Goal: Communication & Community: Answer question/provide support

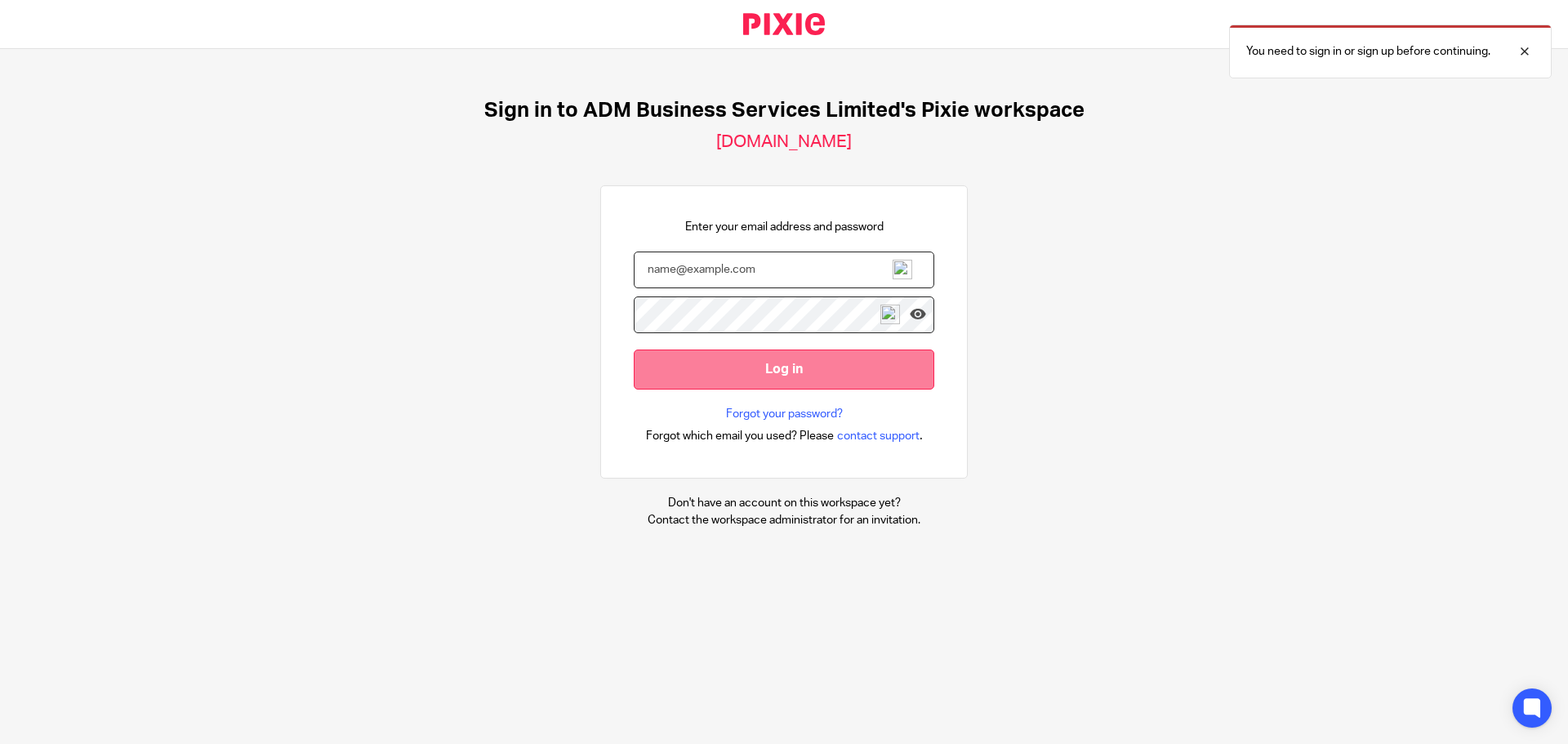
type input "[PERSON_NAME][EMAIL_ADDRESS][DOMAIN_NAME]"
click at [761, 368] on input "Log in" at bounding box center [784, 370] width 301 height 40
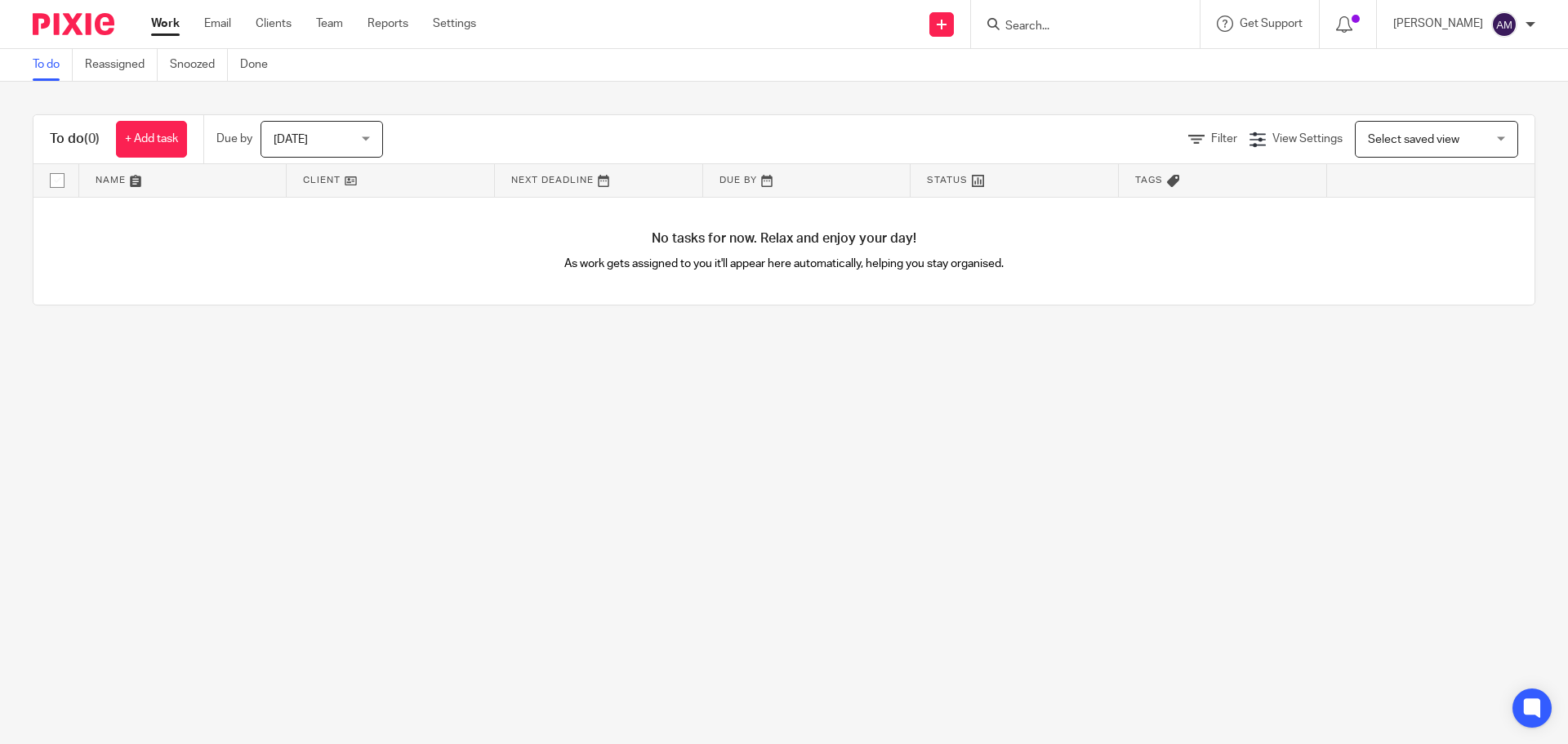
click at [1063, 23] on input "Search" at bounding box center [1078, 27] width 147 height 14
type input "glazing"
click at [1113, 66] on link at bounding box center [1139, 70] width 276 height 38
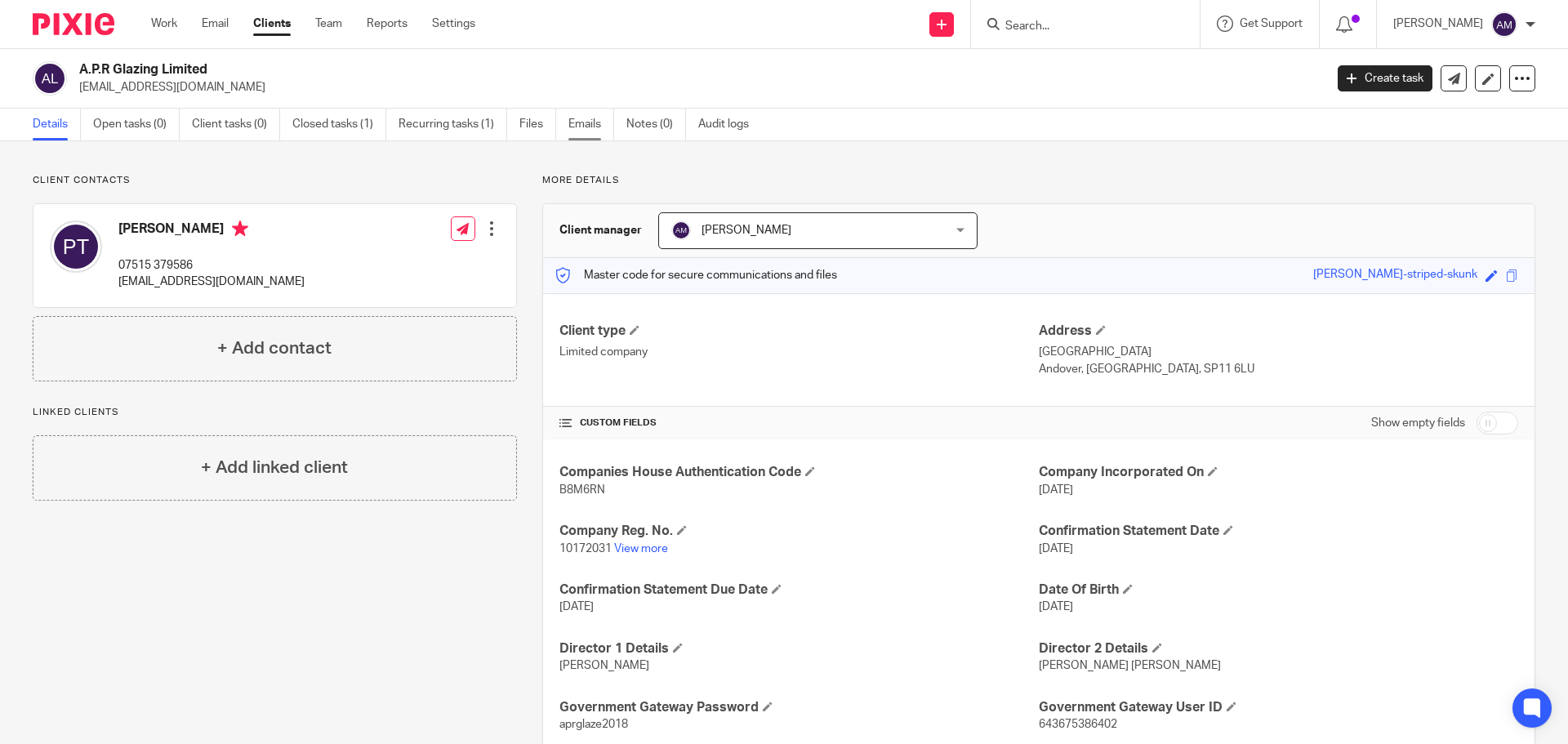
click at [585, 128] on link "Emails" at bounding box center [591, 124] width 46 height 31
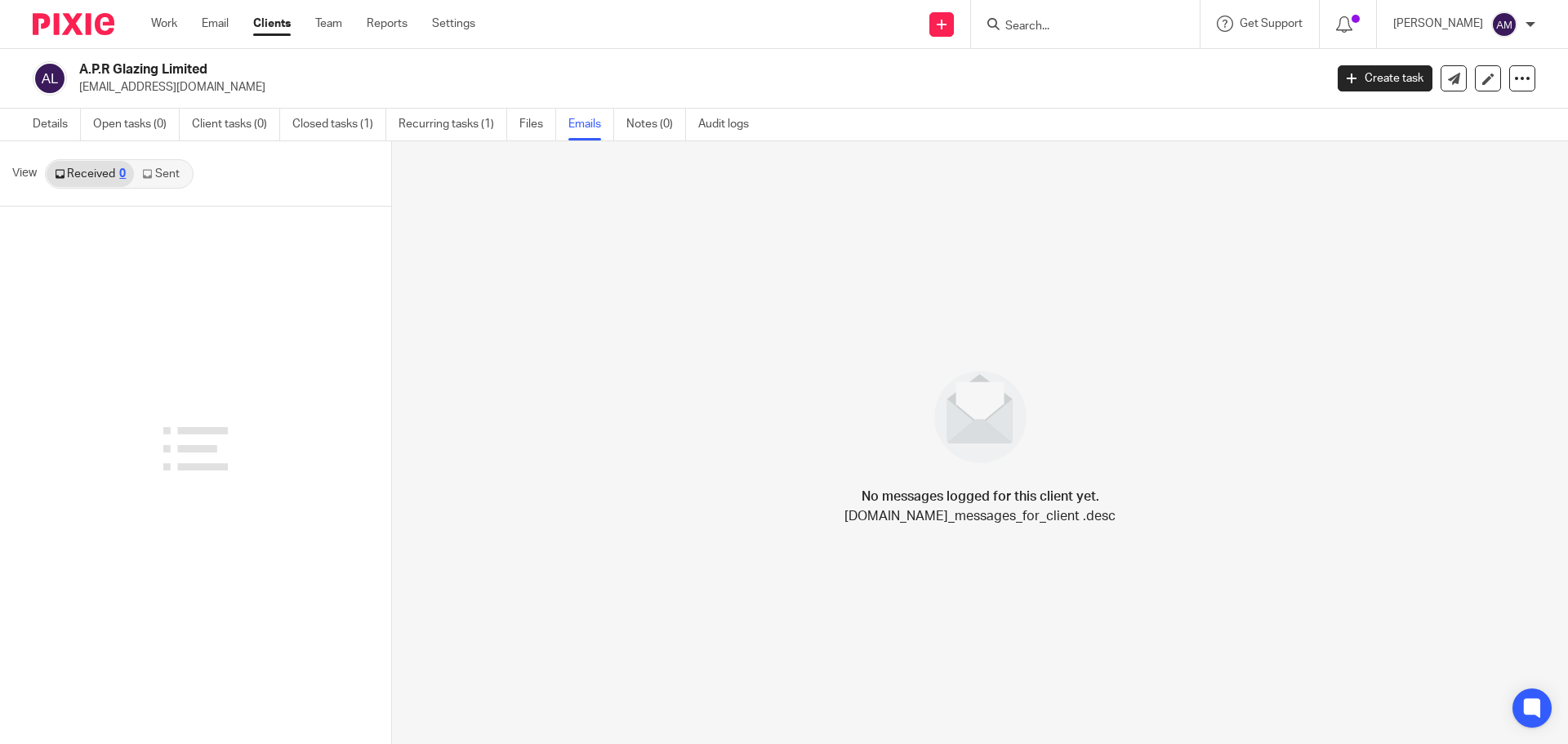
click at [163, 173] on link "Sent" at bounding box center [162, 173] width 57 height 26
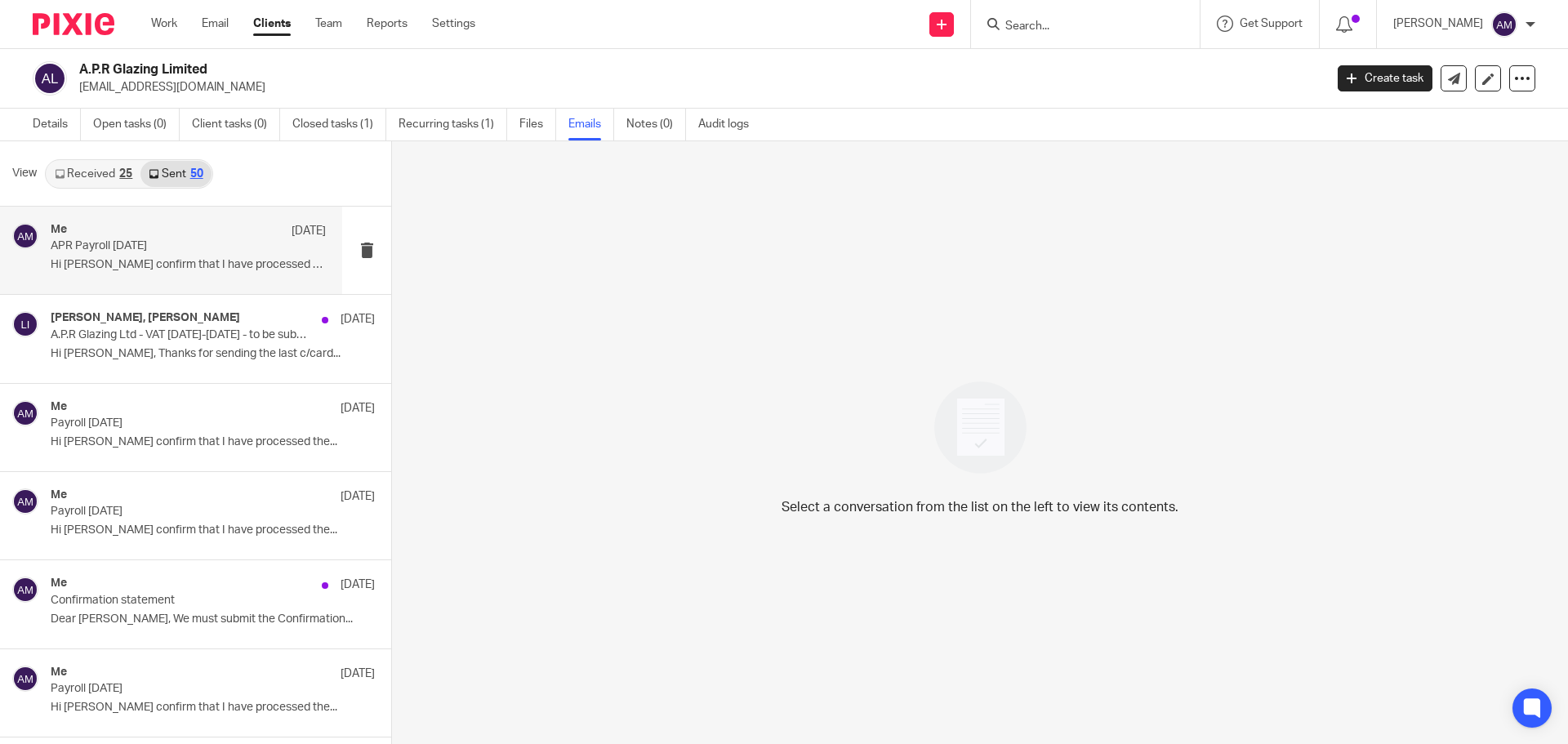
click at [110, 247] on p "APR Payroll July 2025" at bounding box center [161, 246] width 221 height 13
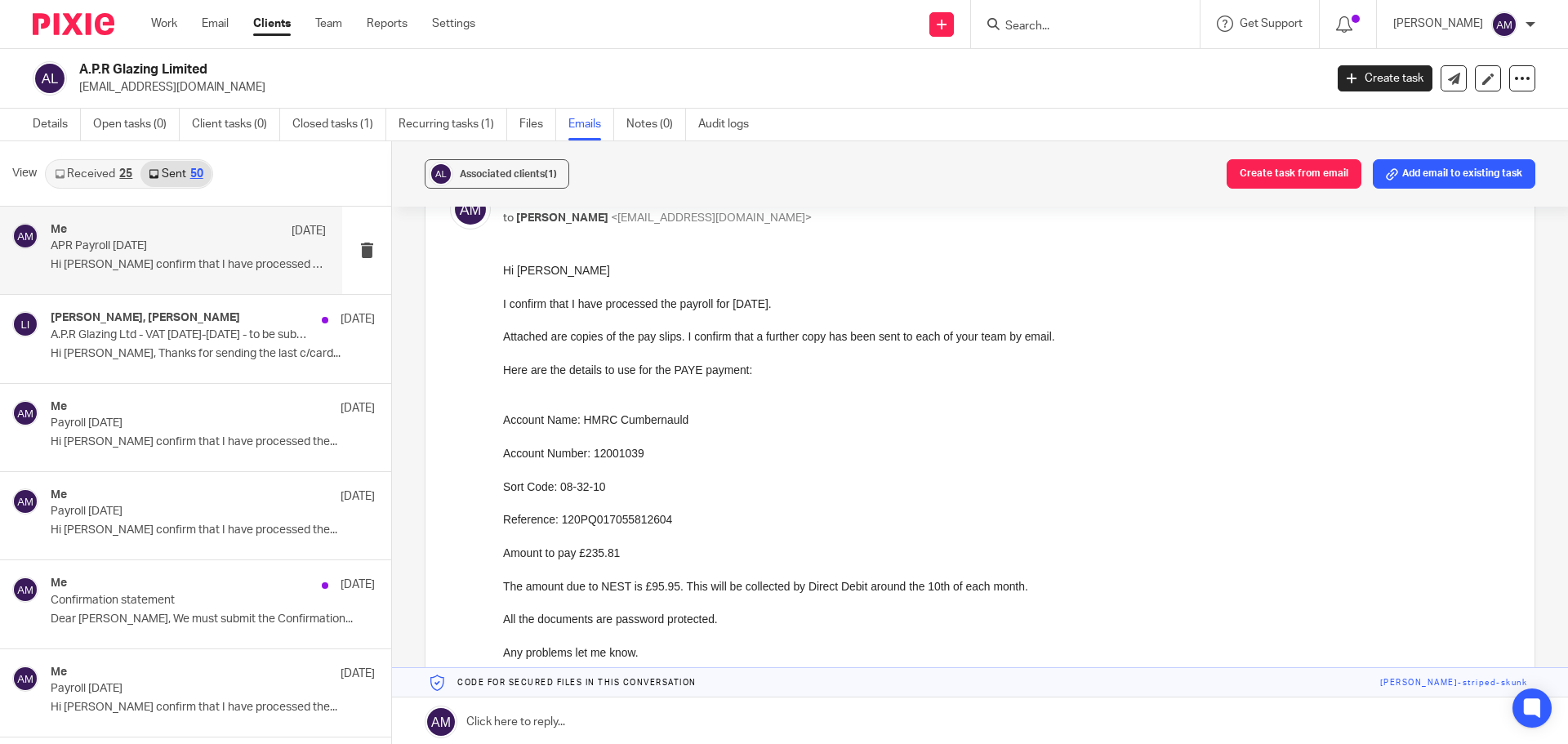
scroll to position [163, 0]
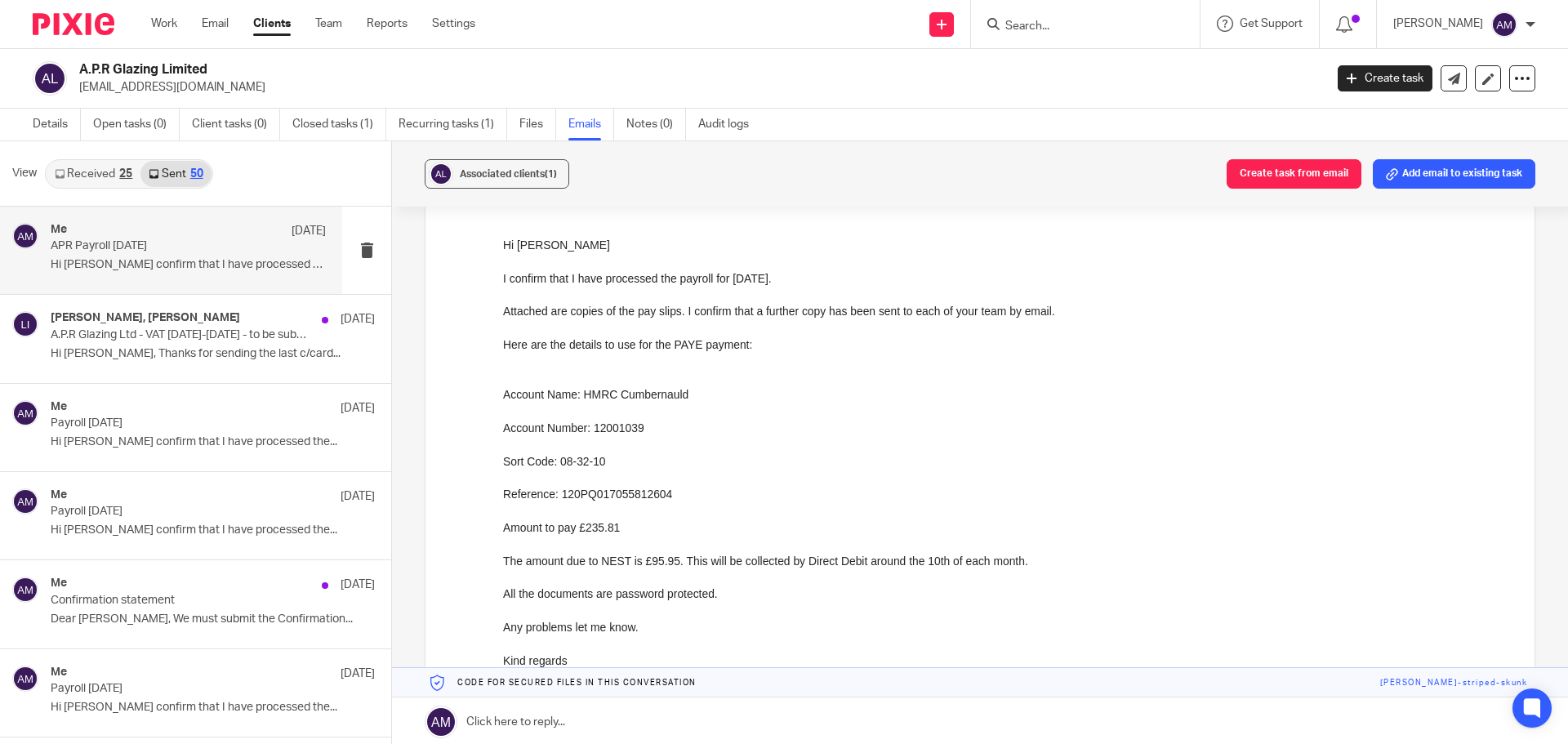
drag, startPoint x: 504, startPoint y: 246, endPoint x: 521, endPoint y: 295, distance: 51.9
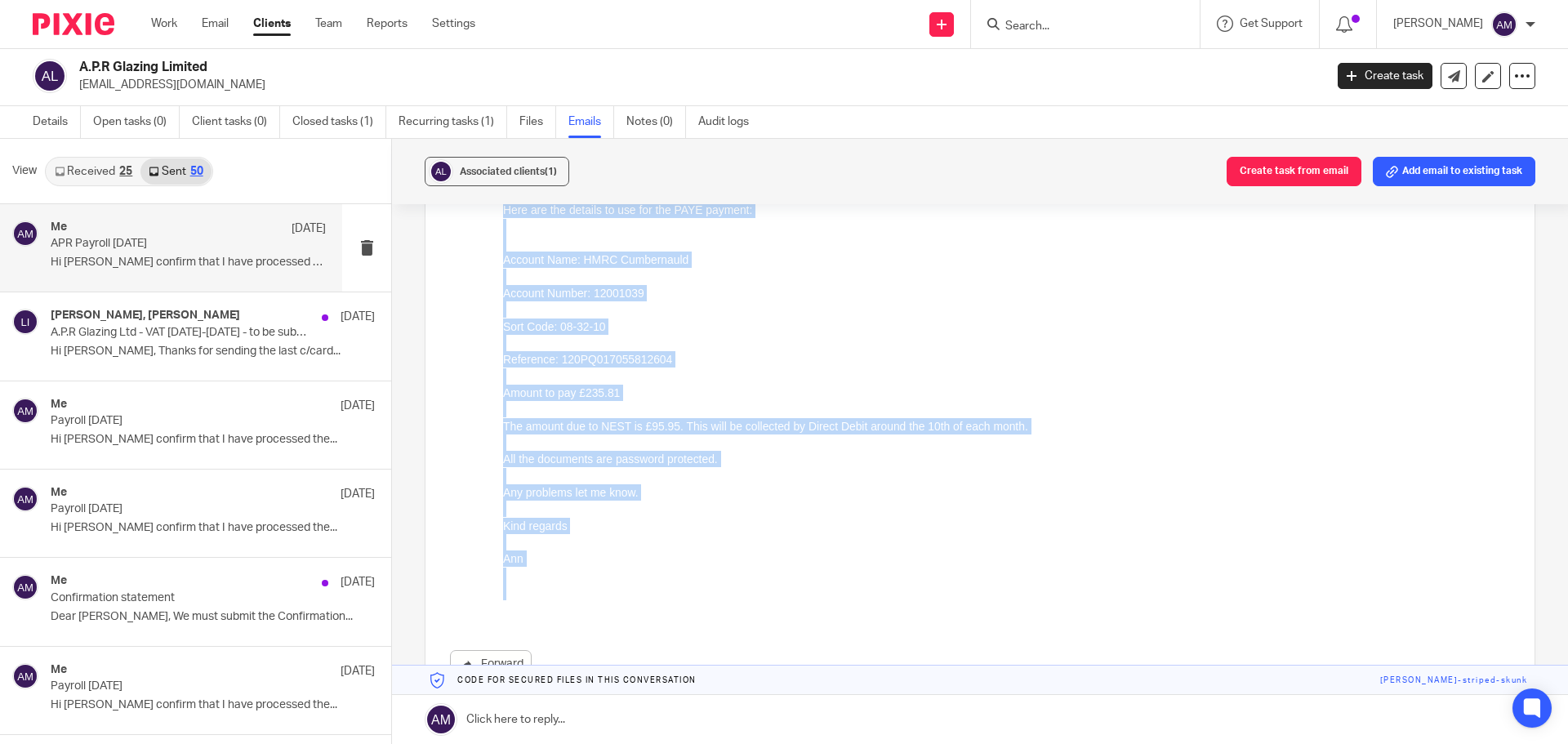
scroll to position [327, 0]
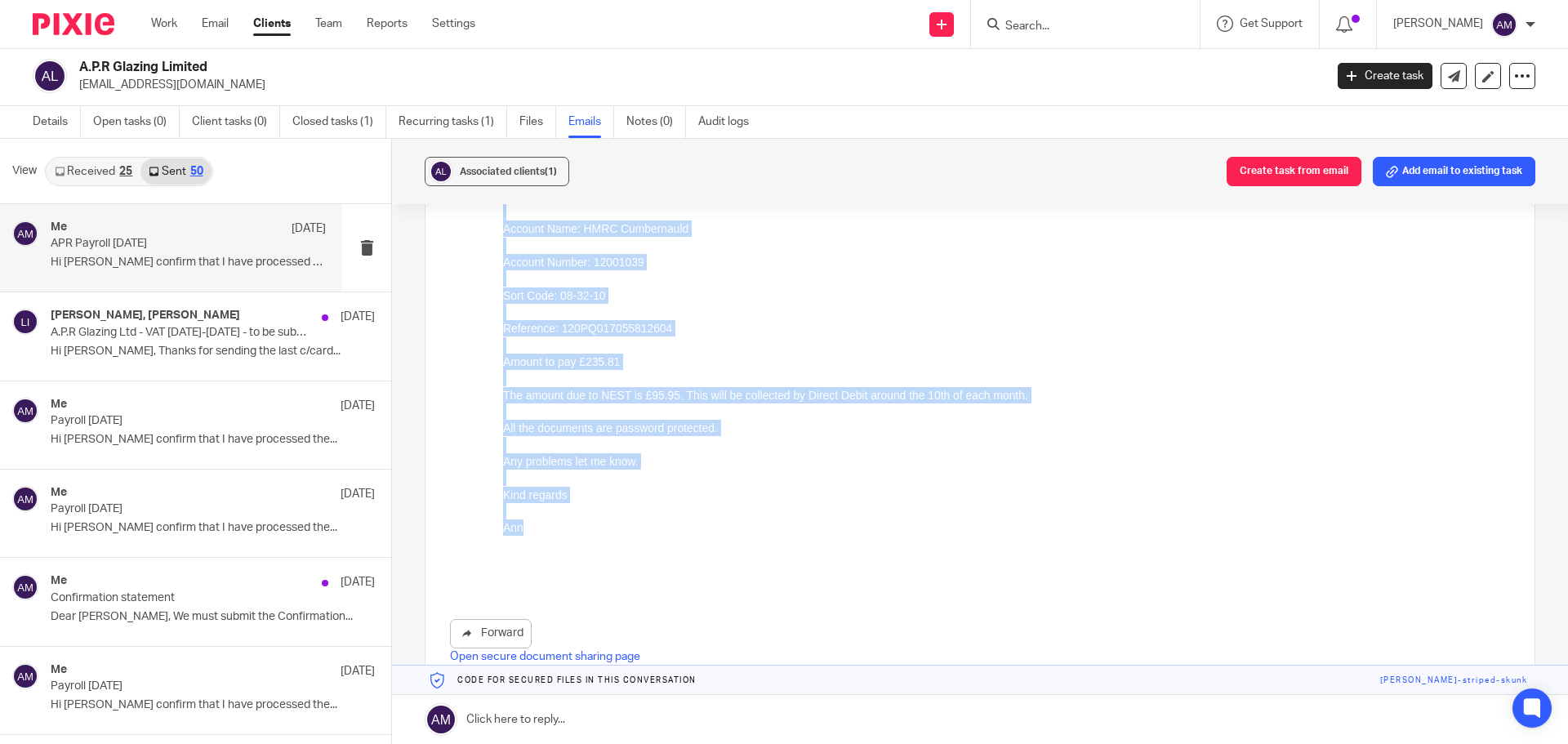
drag, startPoint x: 504, startPoint y: 83, endPoint x: 658, endPoint y: 534, distance: 476.6
click at [657, 534] on div "Hi Paul I confirm that I have processed the payroll for July 2025. Attached are…" at bounding box center [1007, 328] width 1007 height 515
copy div "Hi Paul I confirm that I have processed the payroll for July 2025. Attached are…"
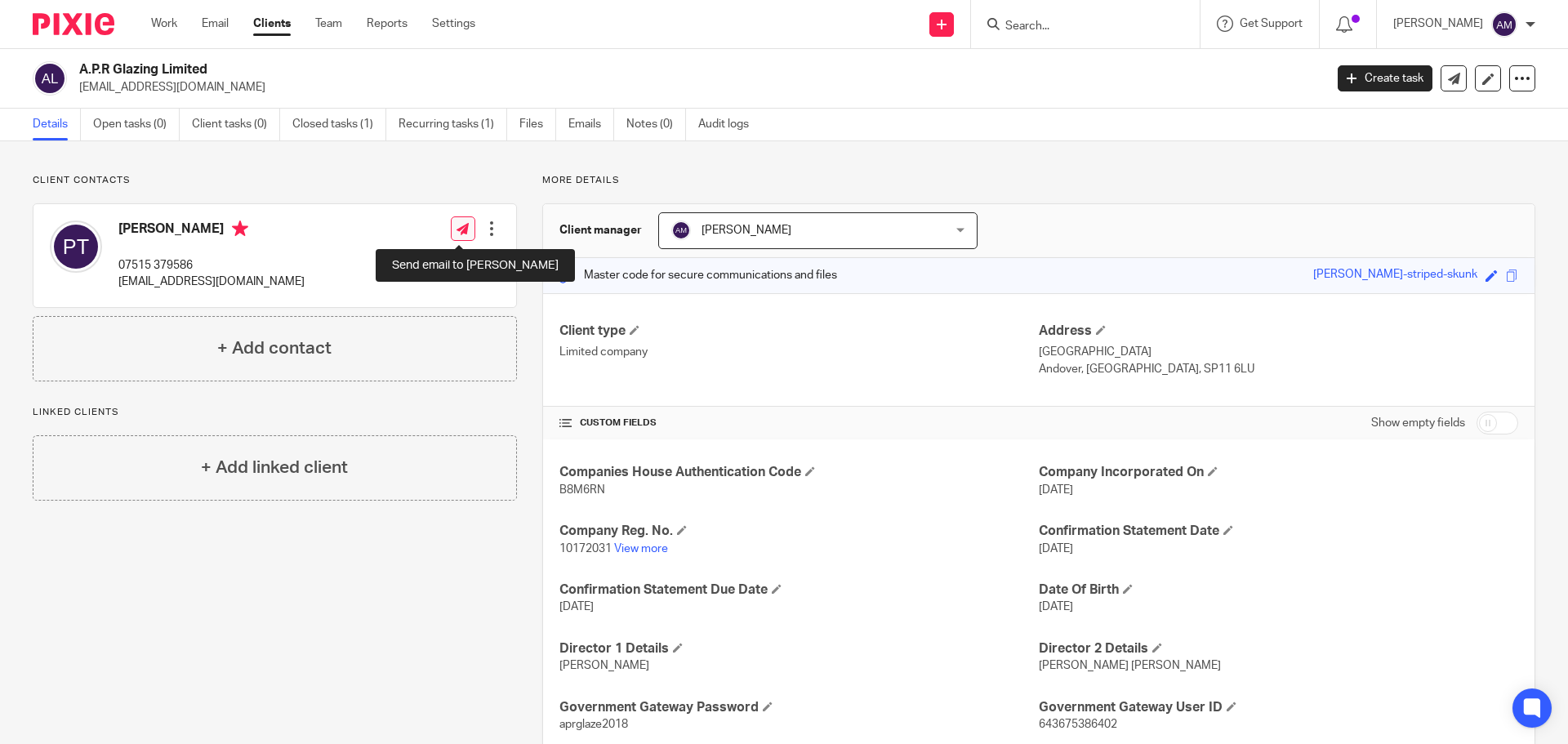
click at [462, 227] on icon at bounding box center [463, 229] width 13 height 13
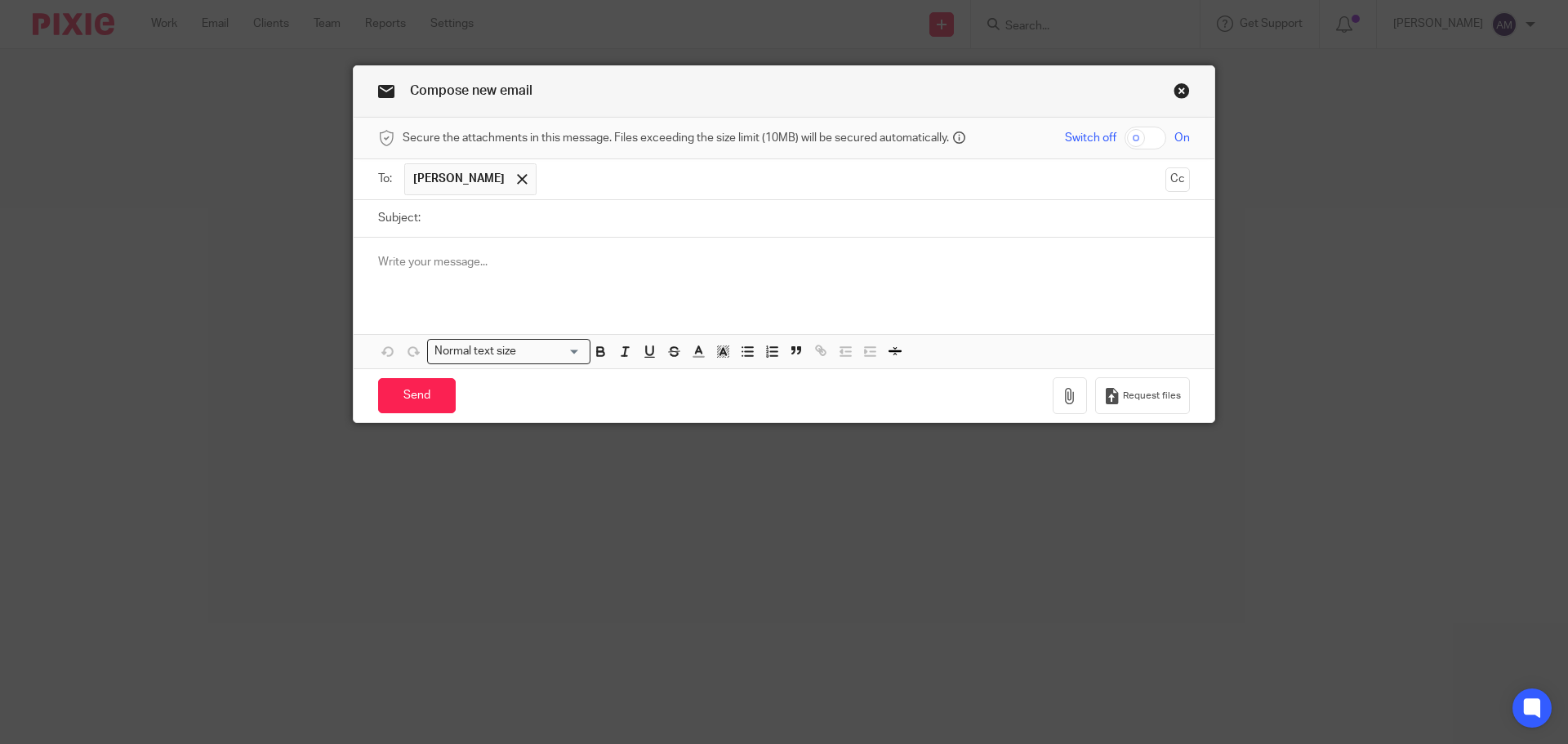
click at [378, 259] on p at bounding box center [784, 262] width 812 height 16
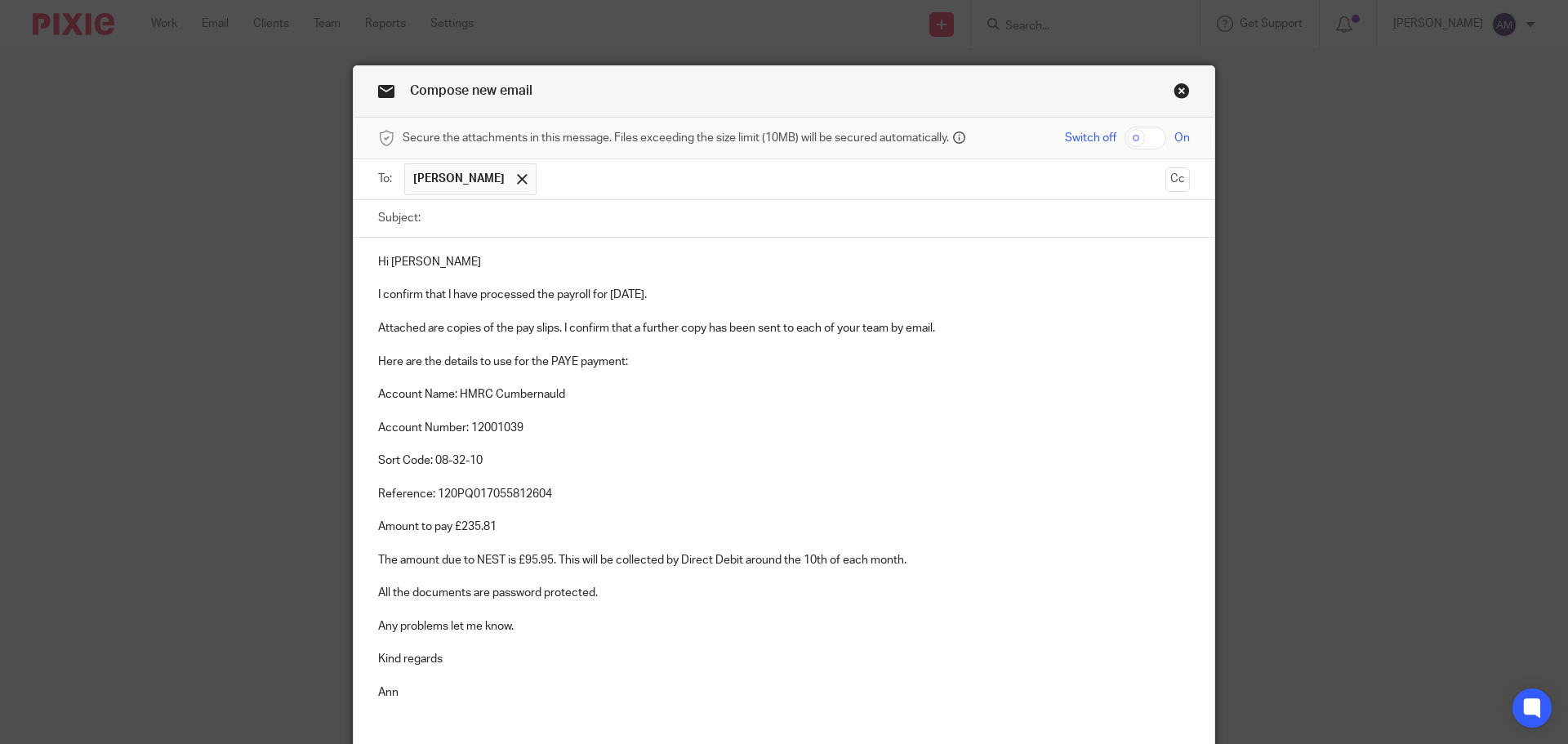
click at [1128, 141] on input "checkbox" at bounding box center [1145, 137] width 41 height 22
checkbox input "true"
click at [453, 218] on input "Subject:" at bounding box center [810, 218] width 761 height 37
type input "APR Payroll August 2025"
click at [626, 294] on p "I confirm that I have processed the payroll for July 2025." at bounding box center [784, 294] width 812 height 16
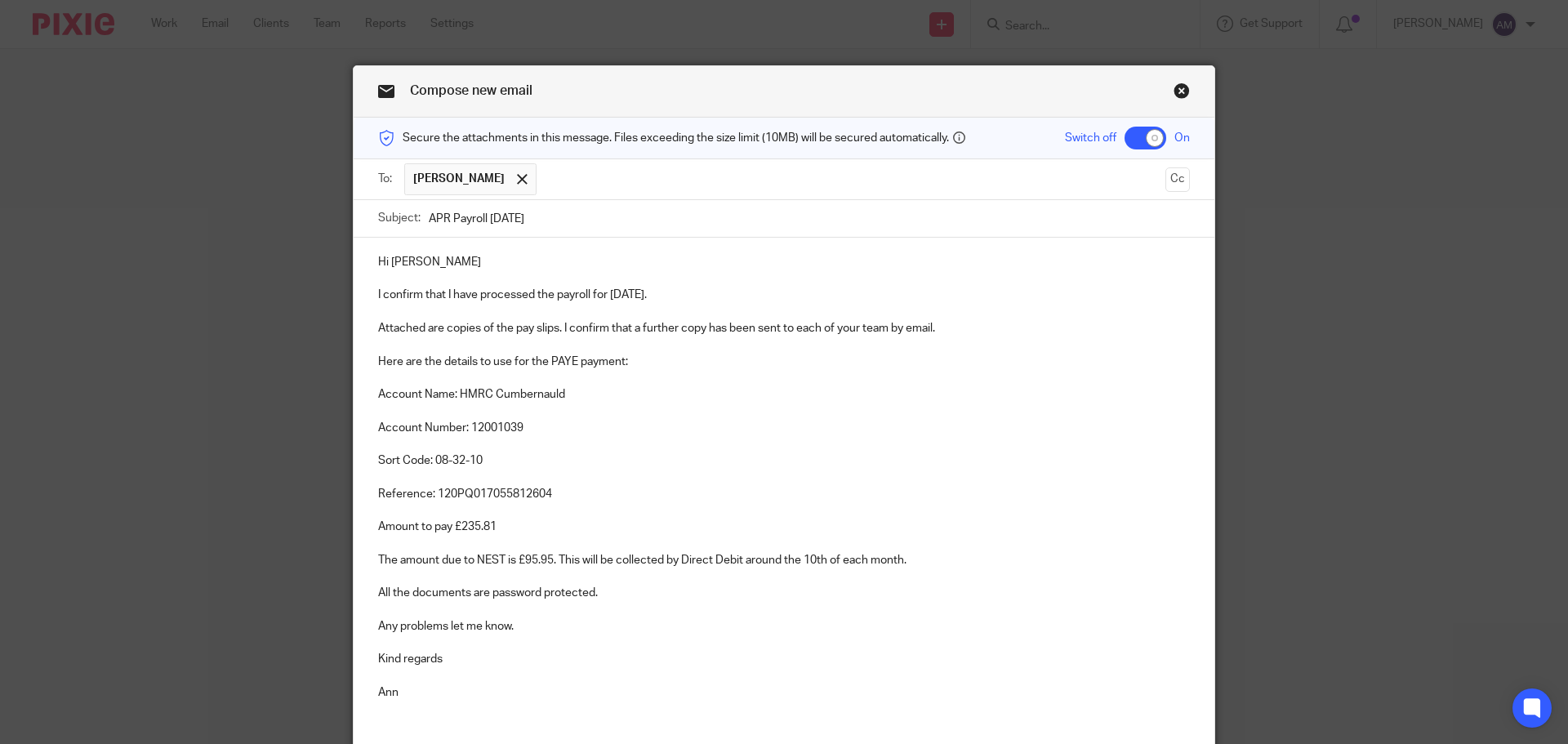
click at [556, 492] on p "Reference: 120PQ017055812604" at bounding box center [784, 485] width 812 height 33
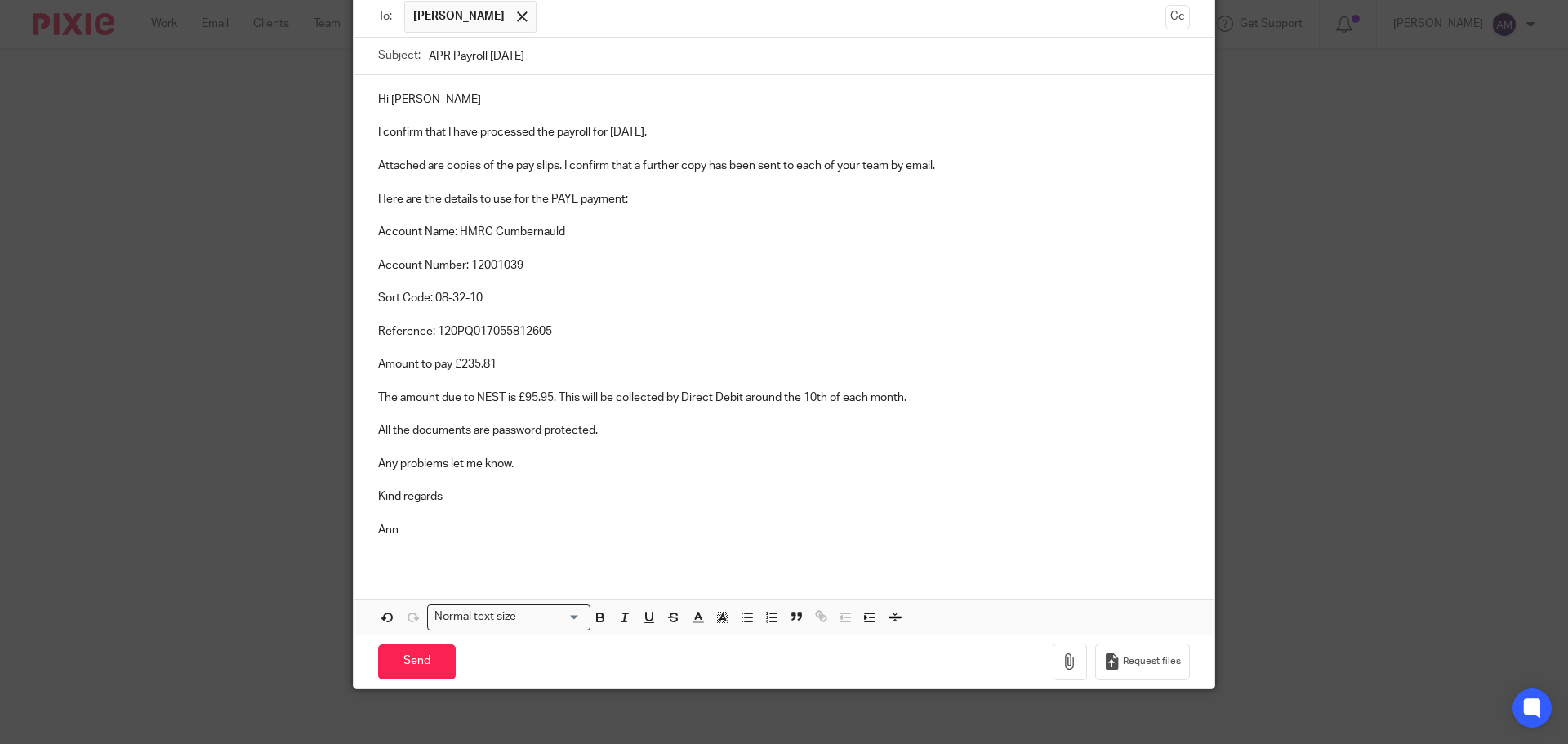
scroll to position [163, 0]
click at [495, 363] on p "Amount to pay £235.81" at bounding box center [784, 363] width 812 height 16
click at [550, 396] on p "The amount due to NEST is £95.95. This will be collected by Direct Debit around…" at bounding box center [784, 397] width 812 height 16
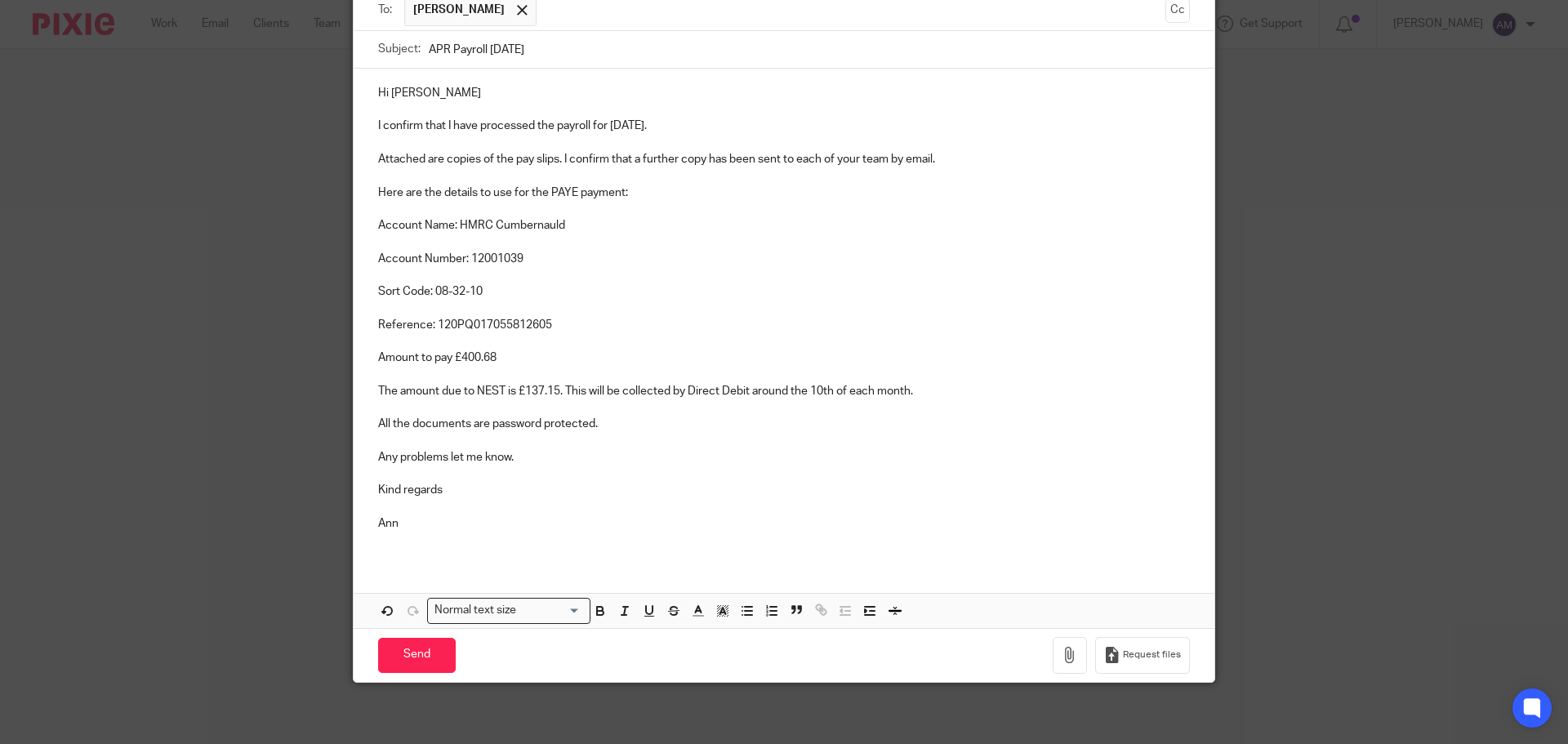
scroll to position [173, 0]
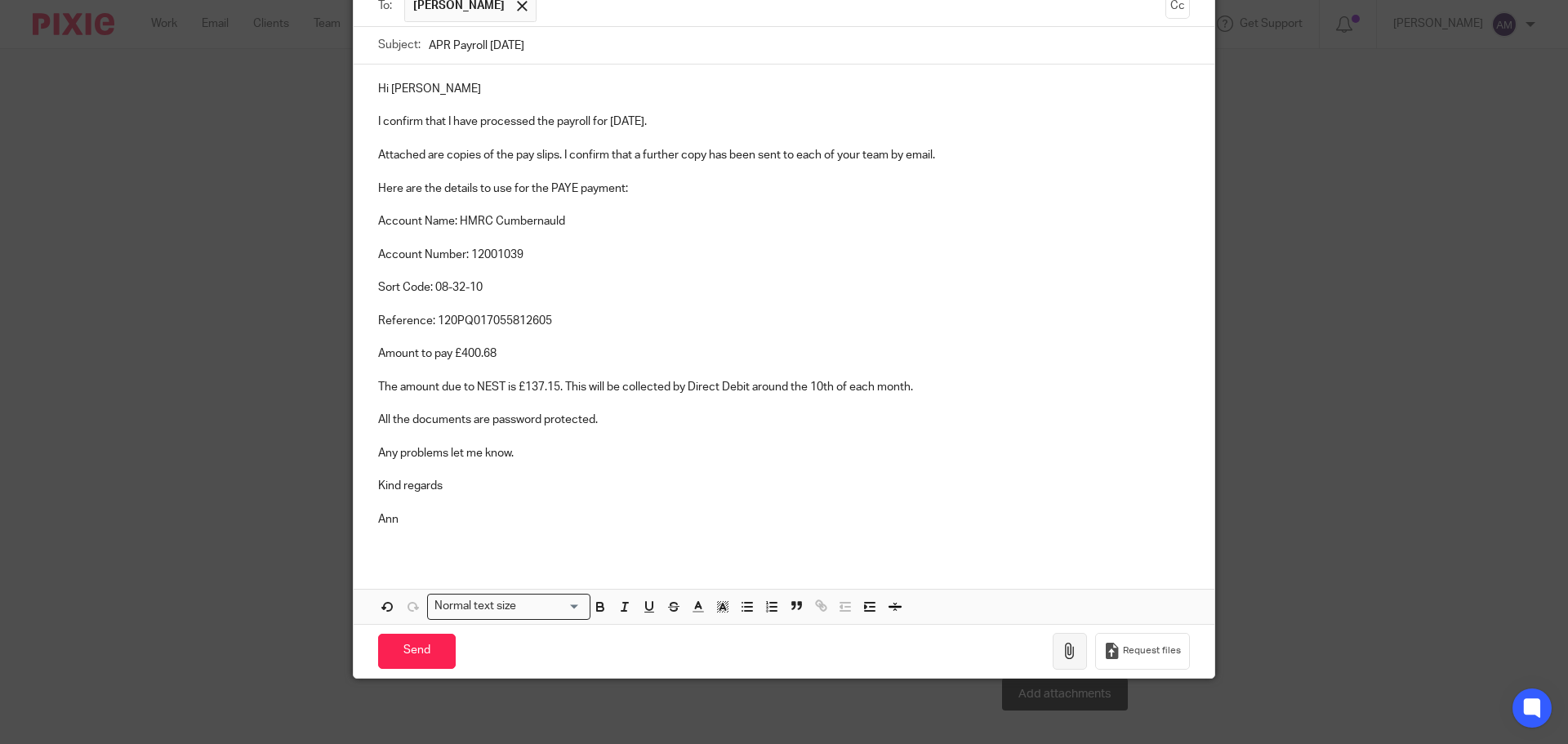
click at [1066, 651] on icon "button" at bounding box center [1070, 651] width 16 height 16
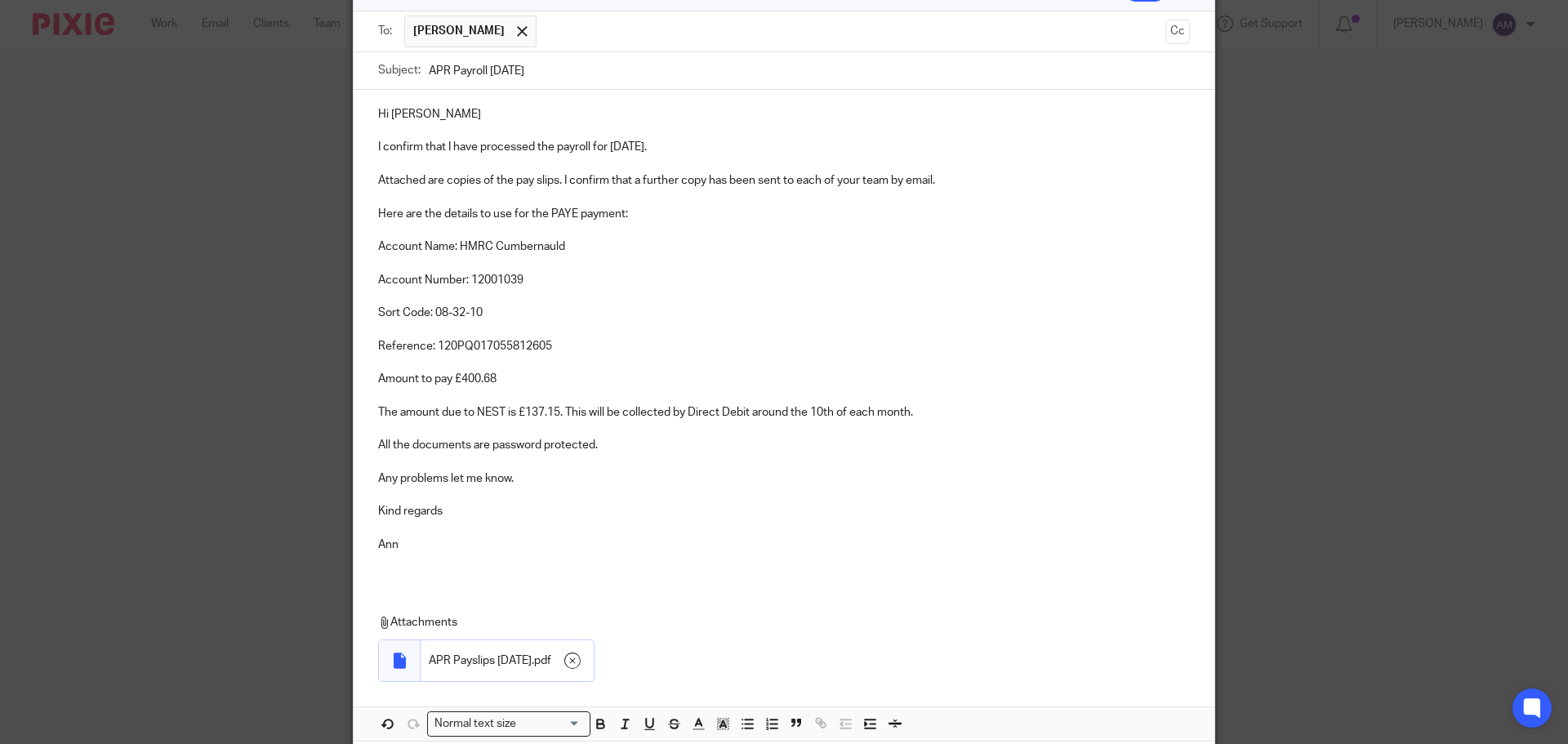
scroll to position [255, 0]
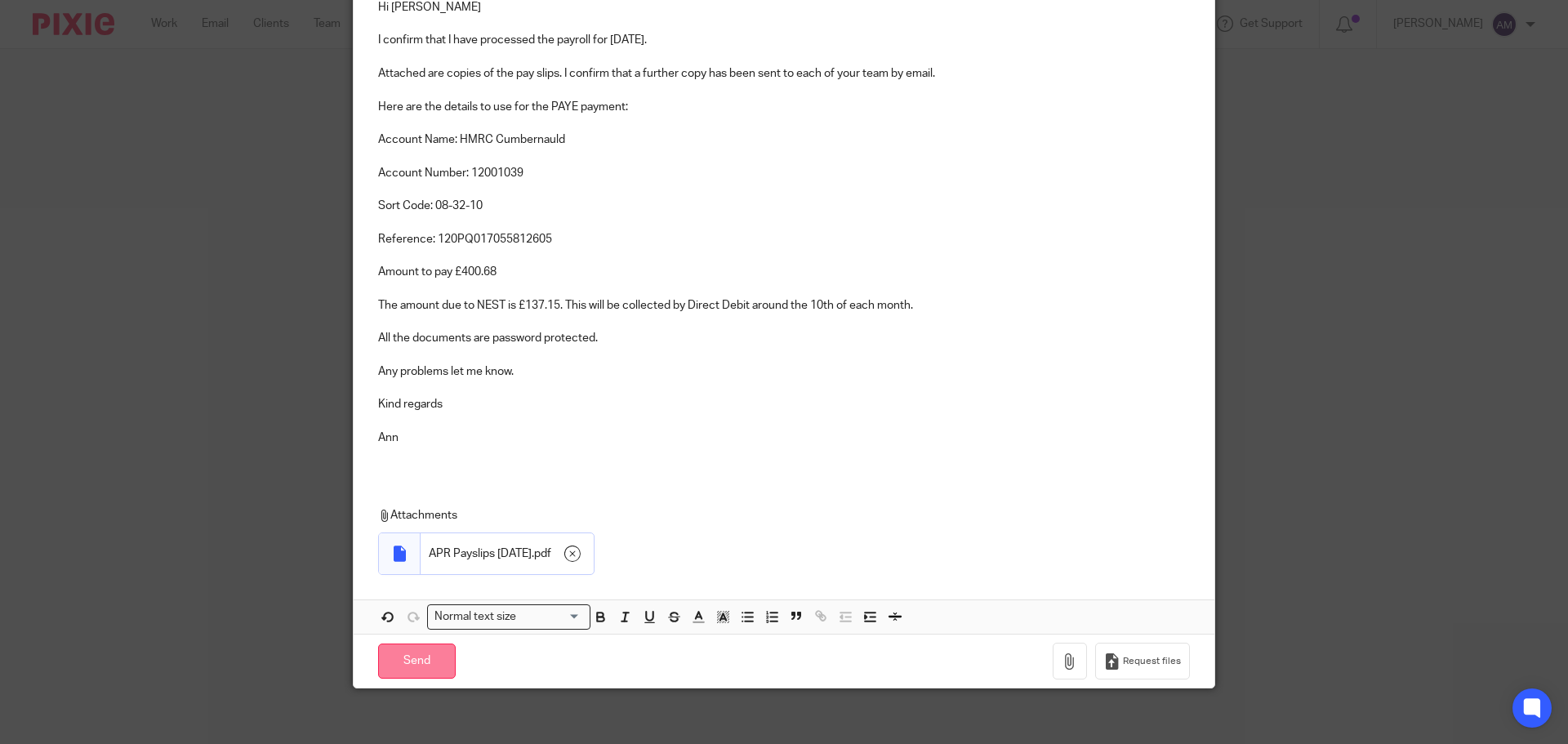
click at [420, 662] on input "Send" at bounding box center [416, 661] width 77 height 35
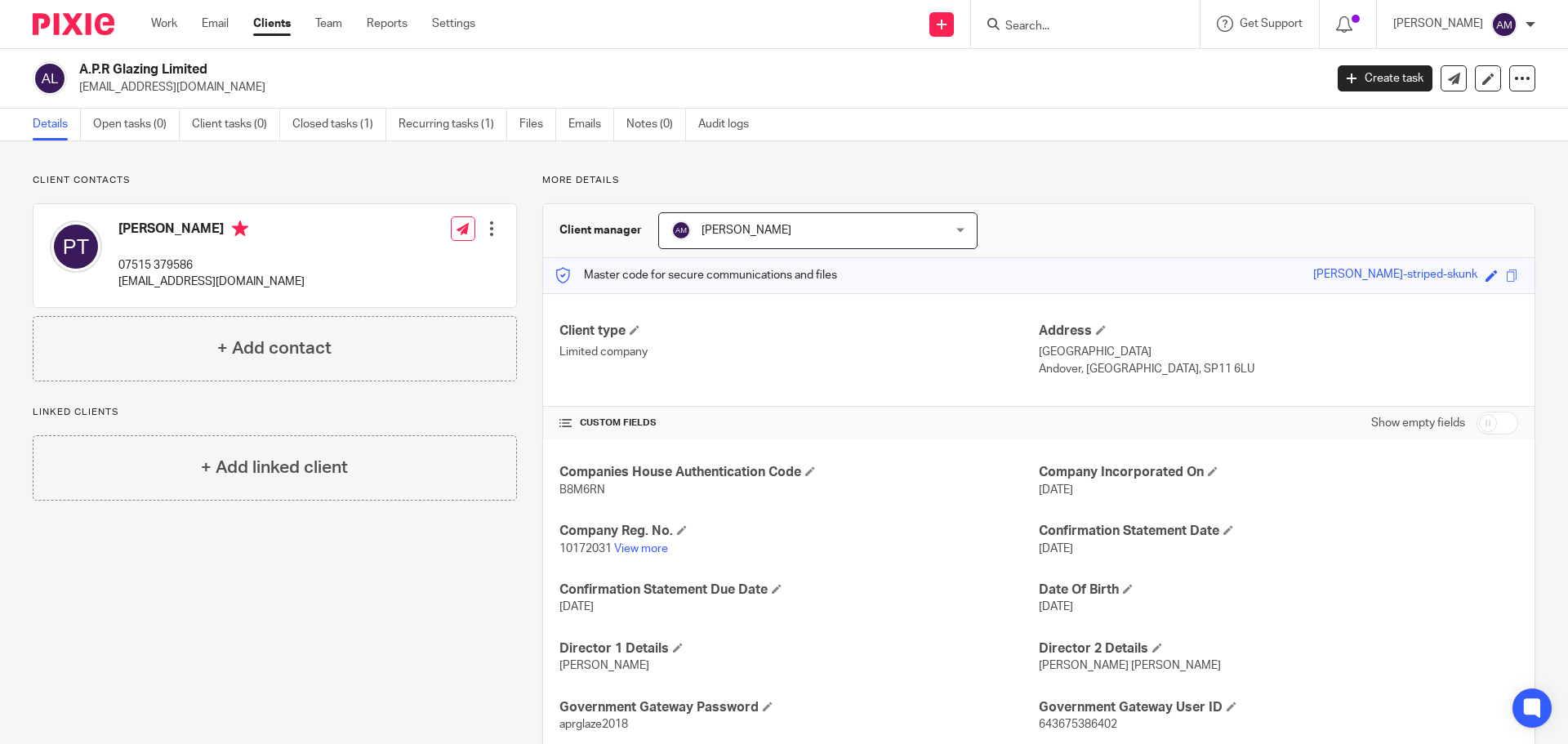
click at [1070, 26] on input "Search" at bounding box center [1078, 27] width 147 height 14
type input "bricks"
click at [1159, 68] on link at bounding box center [1152, 70] width 304 height 38
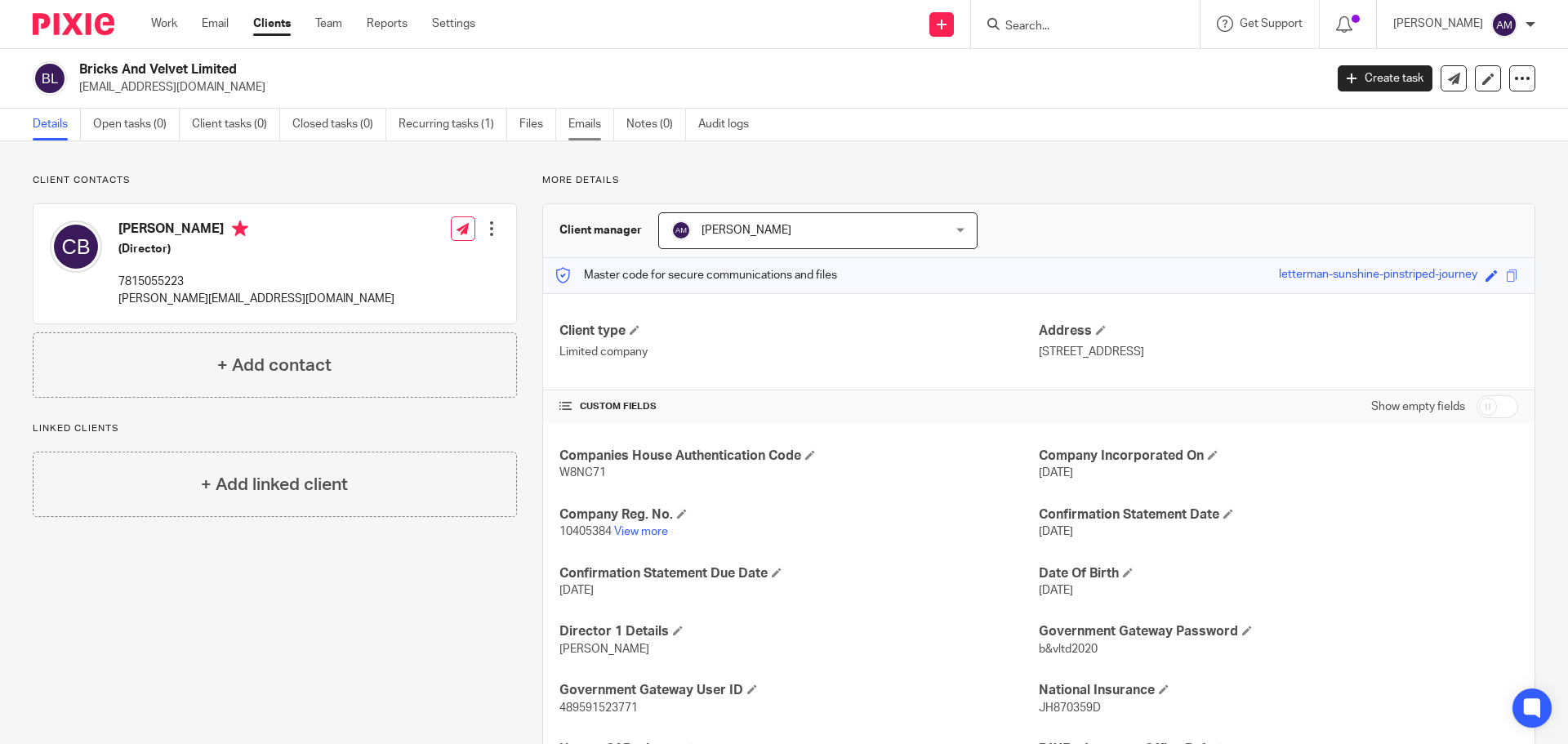
click at [583, 123] on link "Emails" at bounding box center [591, 124] width 46 height 31
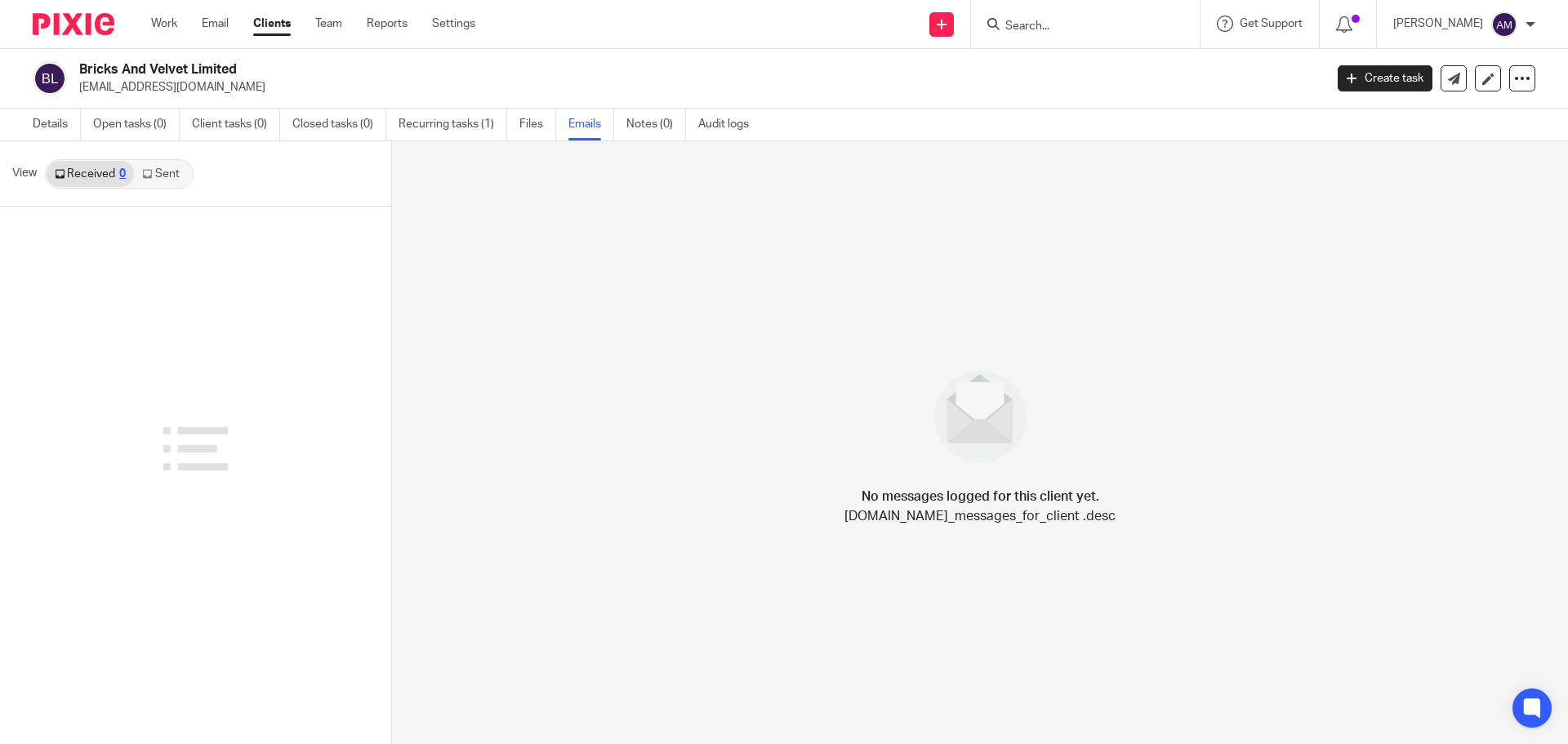
click at [163, 173] on link "Sent" at bounding box center [162, 173] width 57 height 26
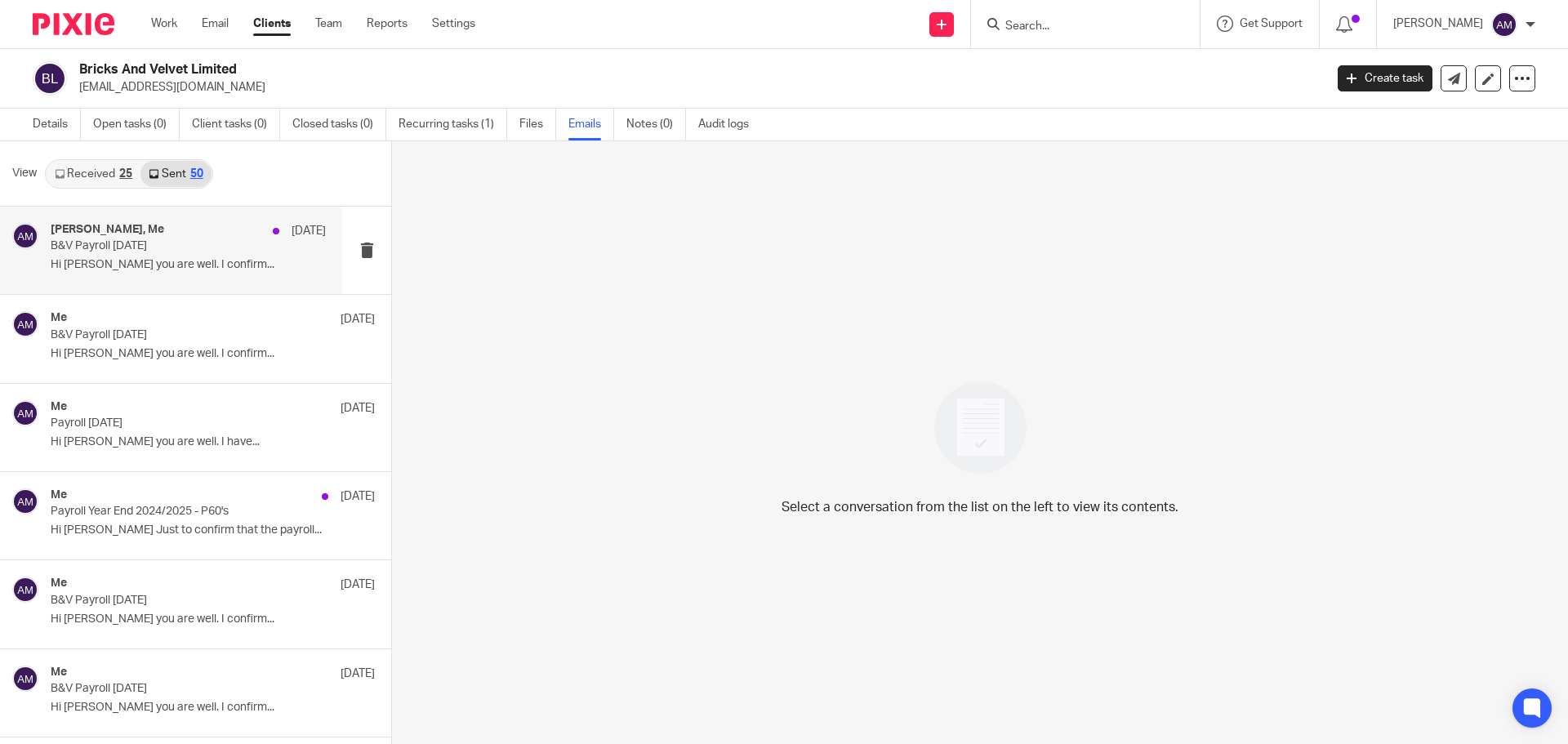
click at [130, 253] on p "B&V Payroll [DATE]" at bounding box center [161, 246] width 221 height 13
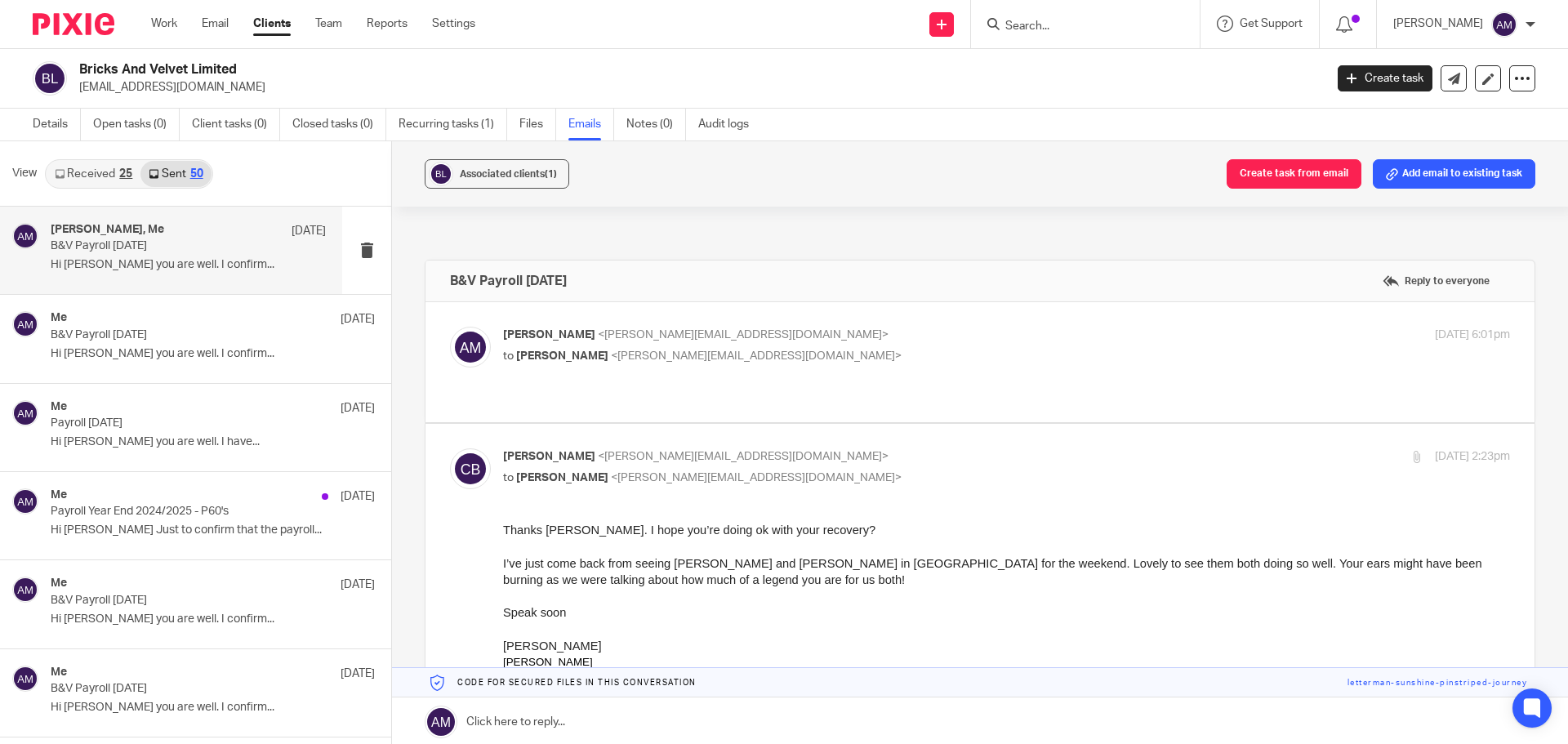
click at [848, 336] on p "[PERSON_NAME] <[PERSON_NAME][EMAIL_ADDRESS][DOMAIN_NAME]>" at bounding box center [839, 335] width 671 height 17
checkbox input "true"
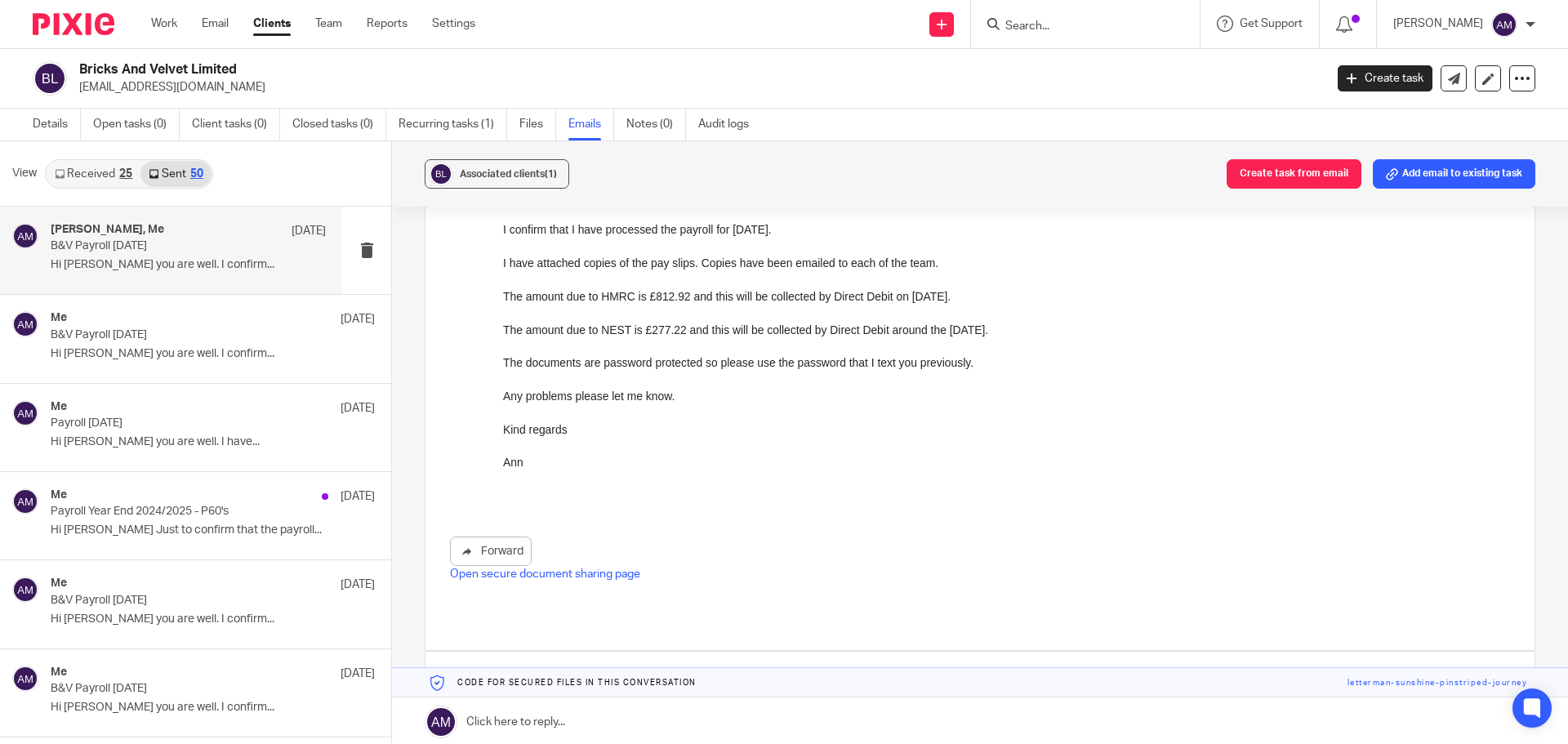
scroll to position [163, 0]
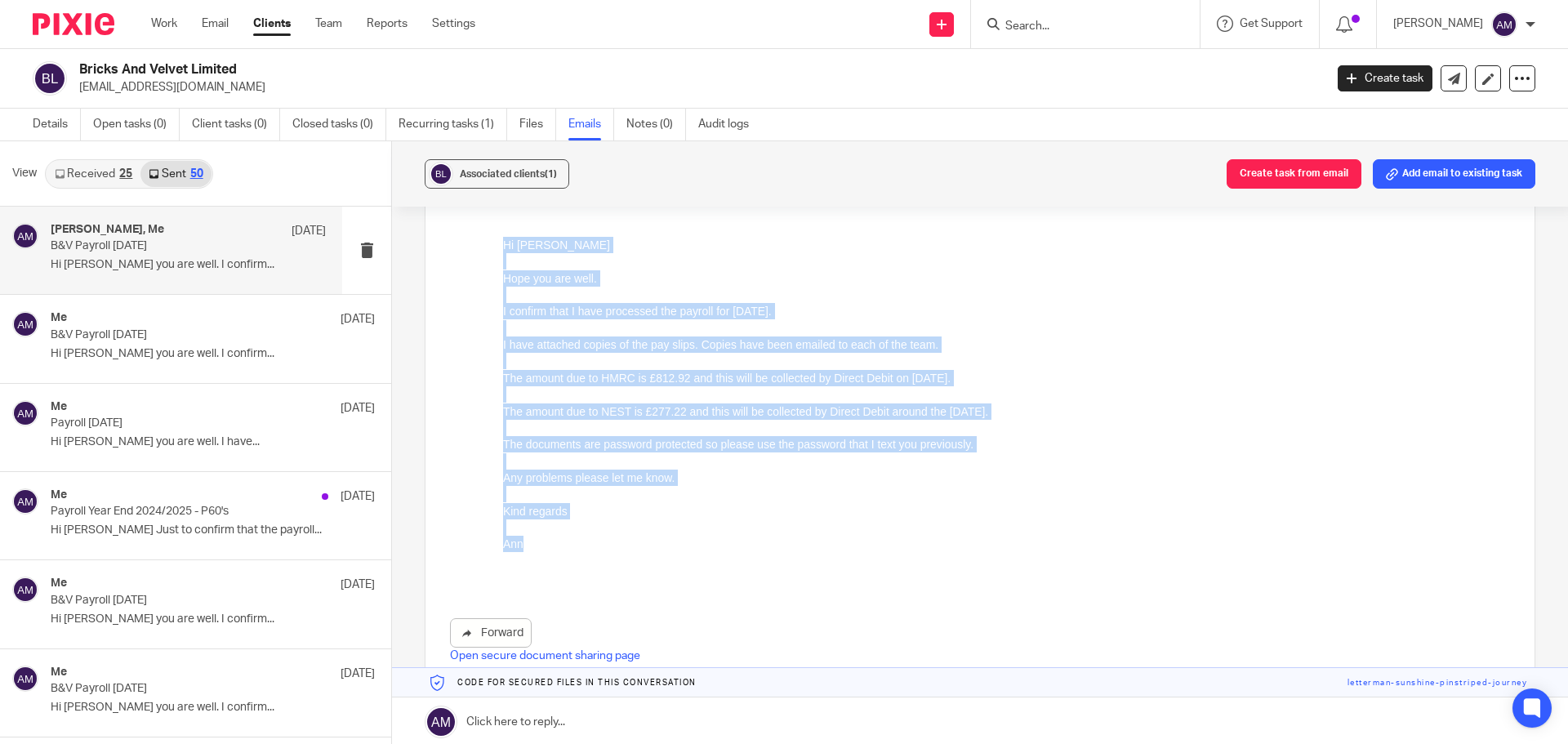
drag, startPoint x: 504, startPoint y: 249, endPoint x: 562, endPoint y: 550, distance: 306.5
click at [562, 550] on div "Hi [PERSON_NAME] you are well. I confirm that I have processed the payroll for …" at bounding box center [1007, 411] width 1007 height 349
copy div "Hi [PERSON_NAME] you are well. I confirm that I have processed the payroll for …"
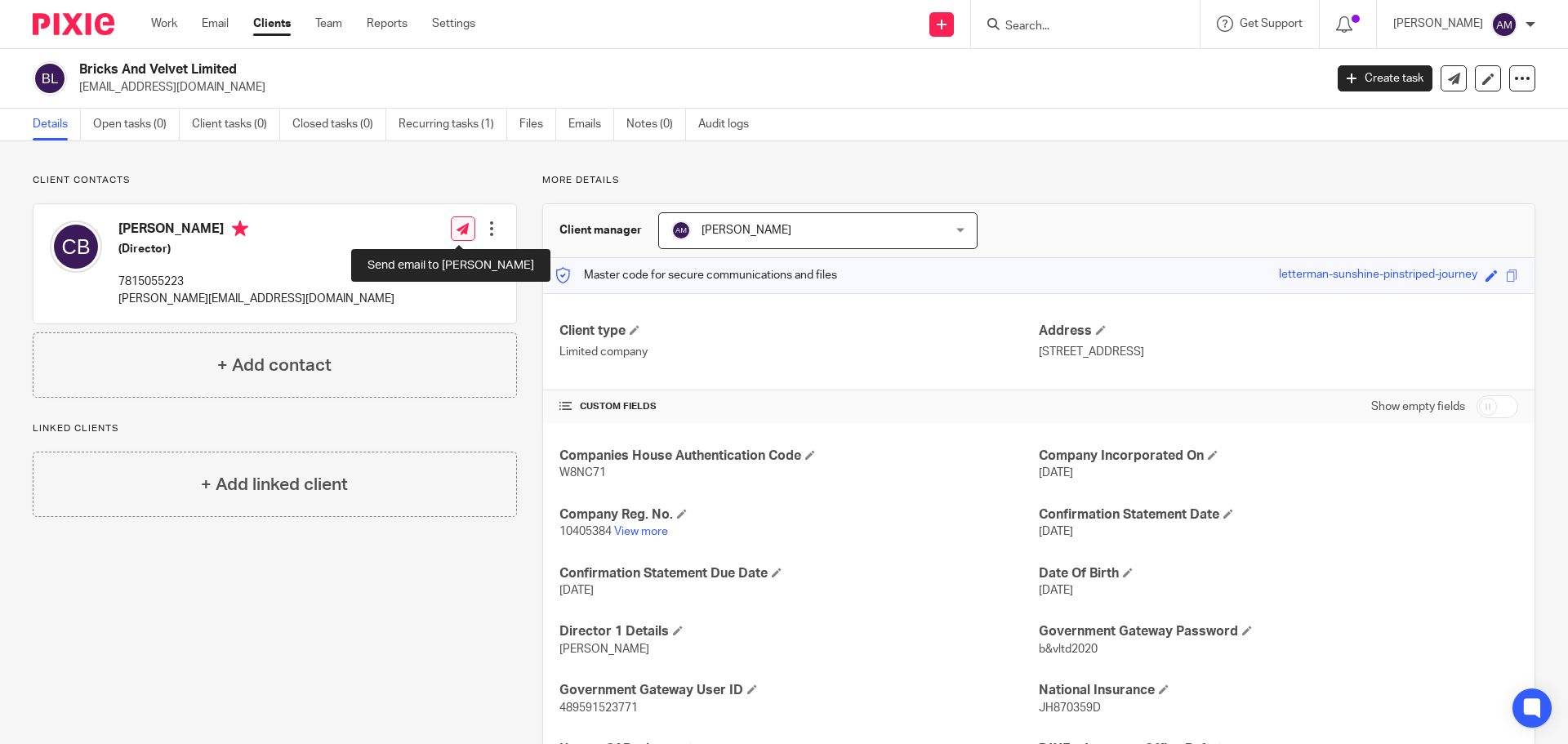
click at [458, 231] on icon at bounding box center [463, 229] width 13 height 13
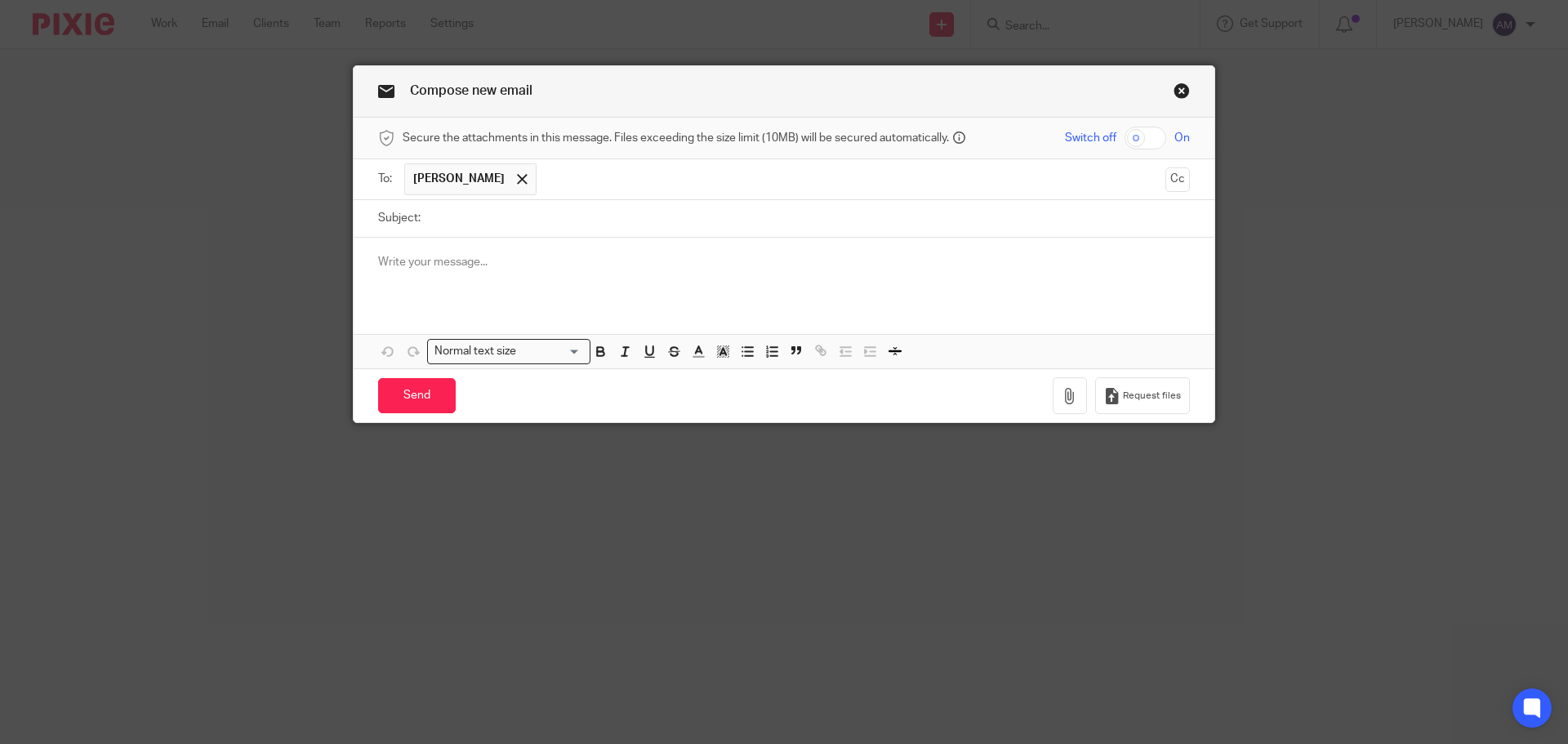
click at [1132, 136] on input "checkbox" at bounding box center [1145, 137] width 41 height 22
checkbox input "true"
click at [460, 220] on input "Subject:" at bounding box center [810, 218] width 761 height 37
type input "P"
type input "B&V Ltd - Payroll [DATE]"
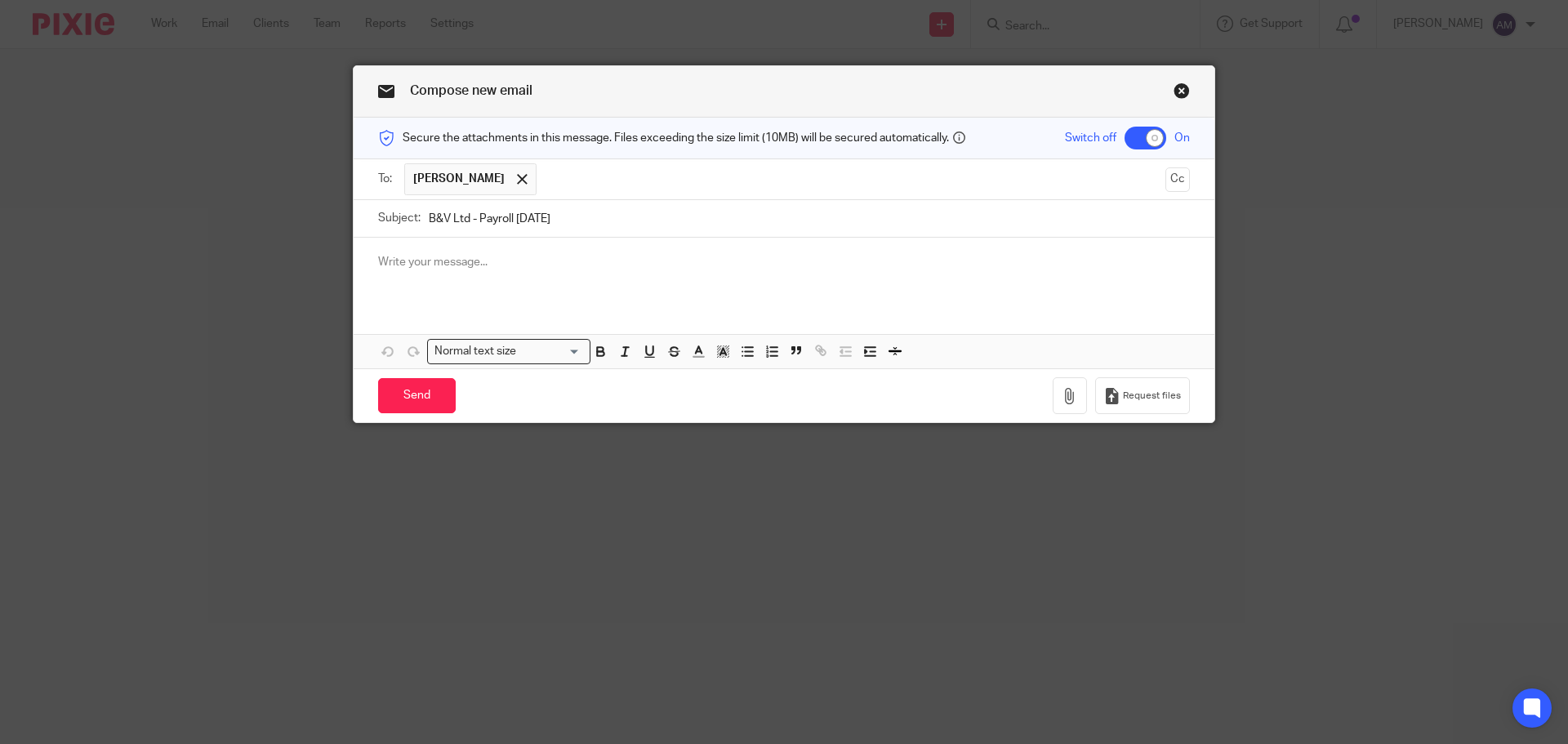
click at [370, 259] on div at bounding box center [784, 269] width 861 height 64
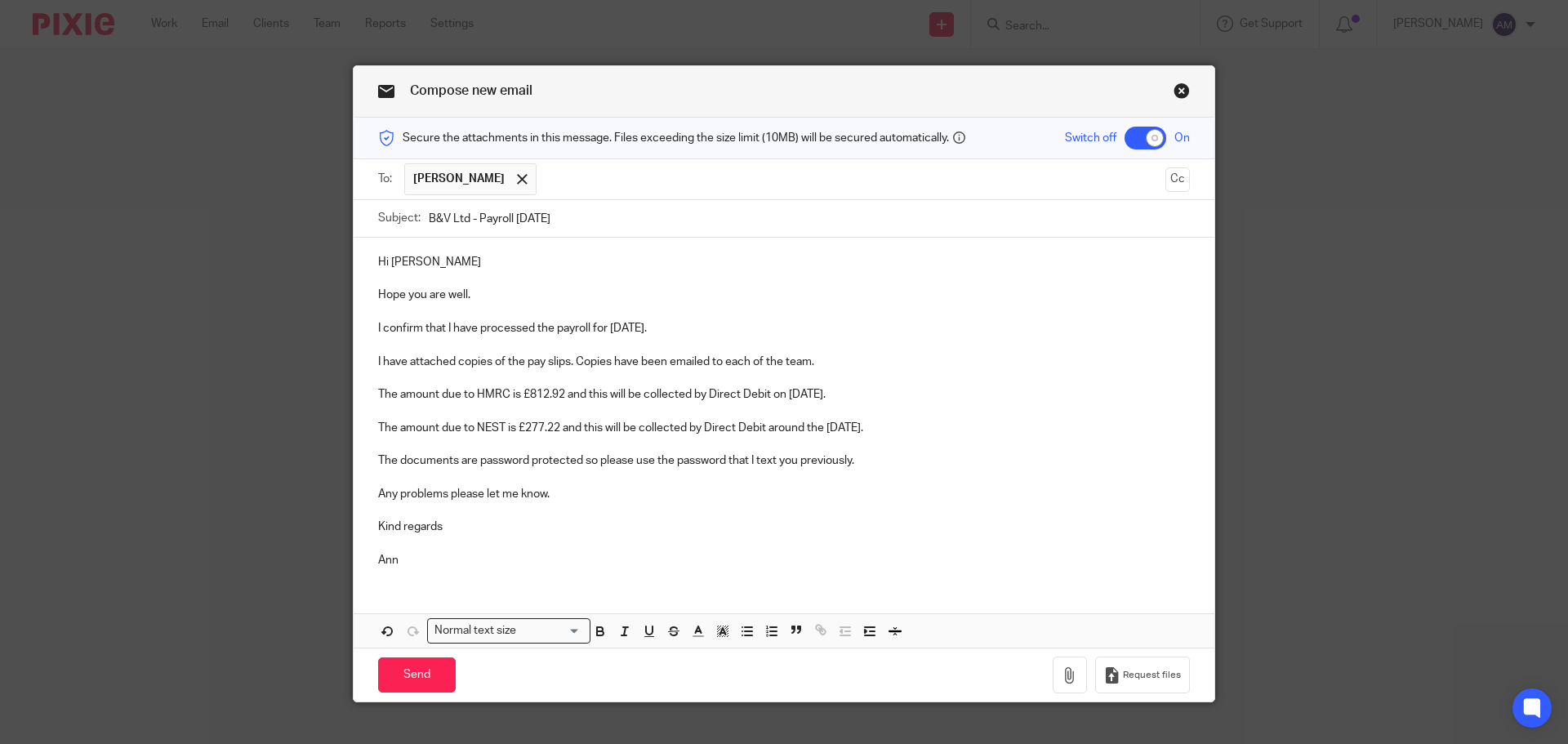
click at [626, 325] on p "I confirm that I have processed the payroll for [DATE]." at bounding box center [784, 328] width 812 height 16
click at [557, 393] on p "The amount due to HMRC is £812.92 and this will be collected by Direct Debit on…" at bounding box center [784, 394] width 812 height 16
click at [839, 392] on p "The amount due to HMRC is £813.12 and this will be collected by Direct Debit on…" at bounding box center [784, 394] width 812 height 16
click at [887, 428] on p "The amount due to NEST is £277.22 and this will be collected by Direct Debit ar…" at bounding box center [784, 428] width 812 height 16
click at [1064, 678] on icon "button" at bounding box center [1070, 676] width 16 height 16
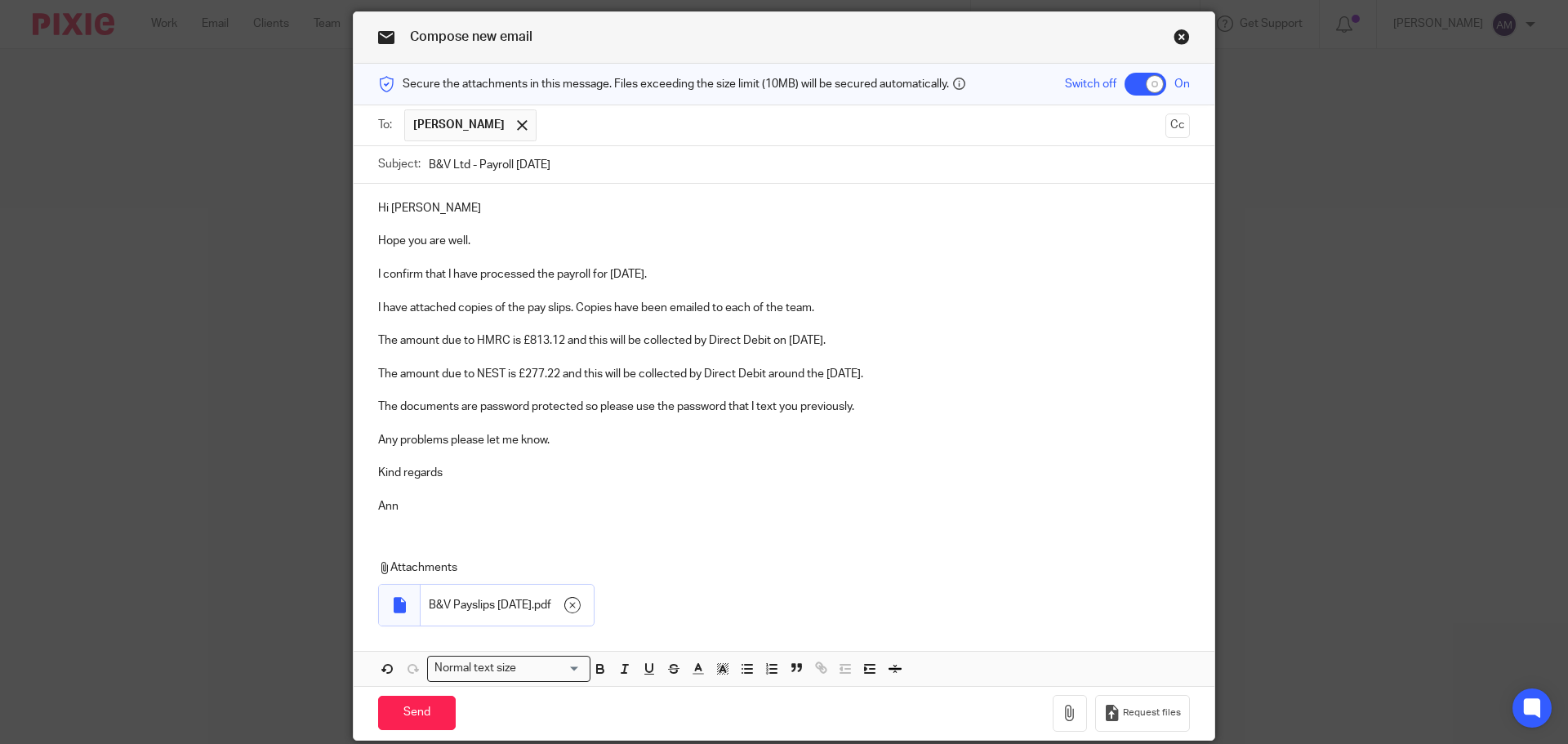
scroll to position [82, 0]
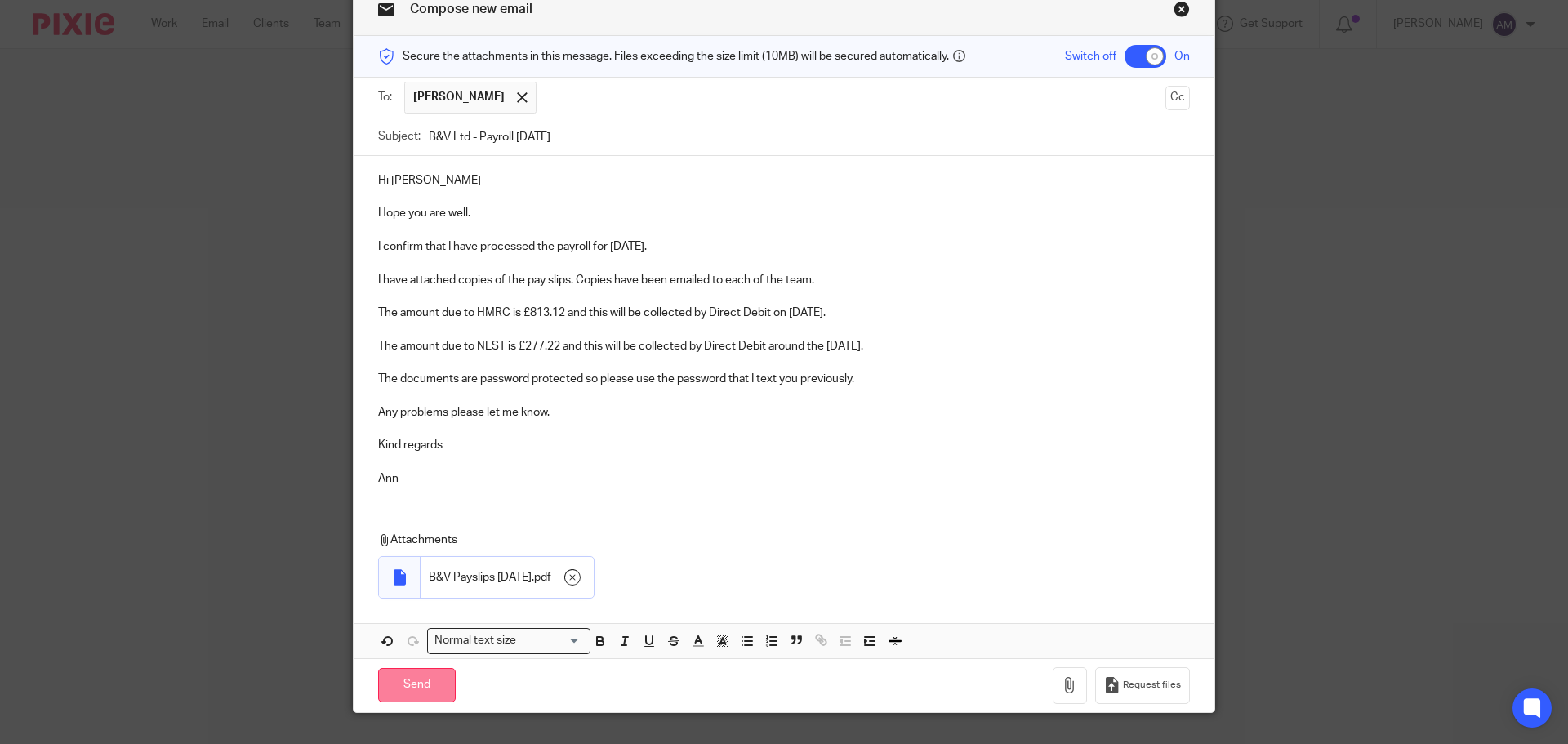
click at [424, 684] on input "Send" at bounding box center [416, 685] width 77 height 35
